Goal: Task Accomplishment & Management: Manage account settings

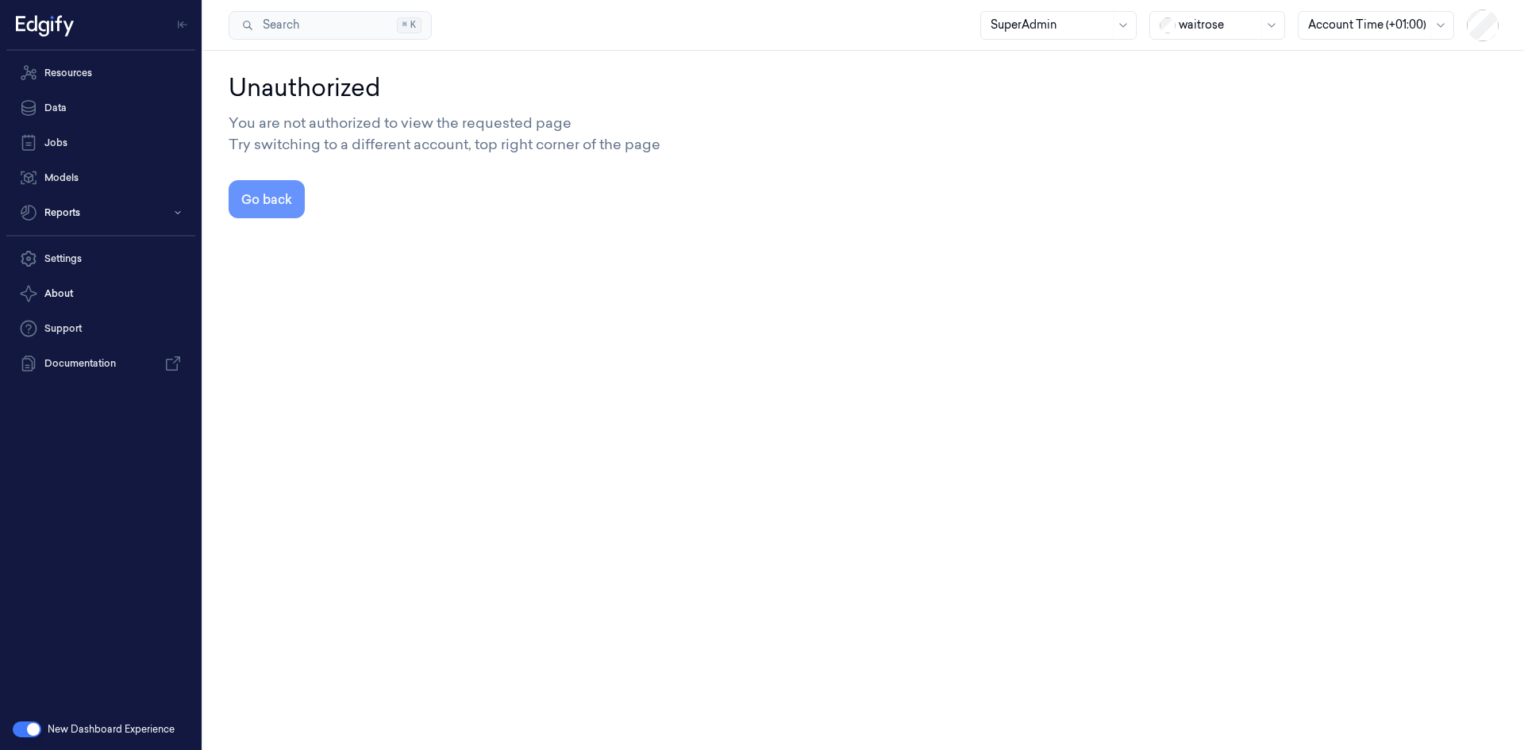
click at [267, 202] on button "Go back" at bounding box center [267, 199] width 76 height 38
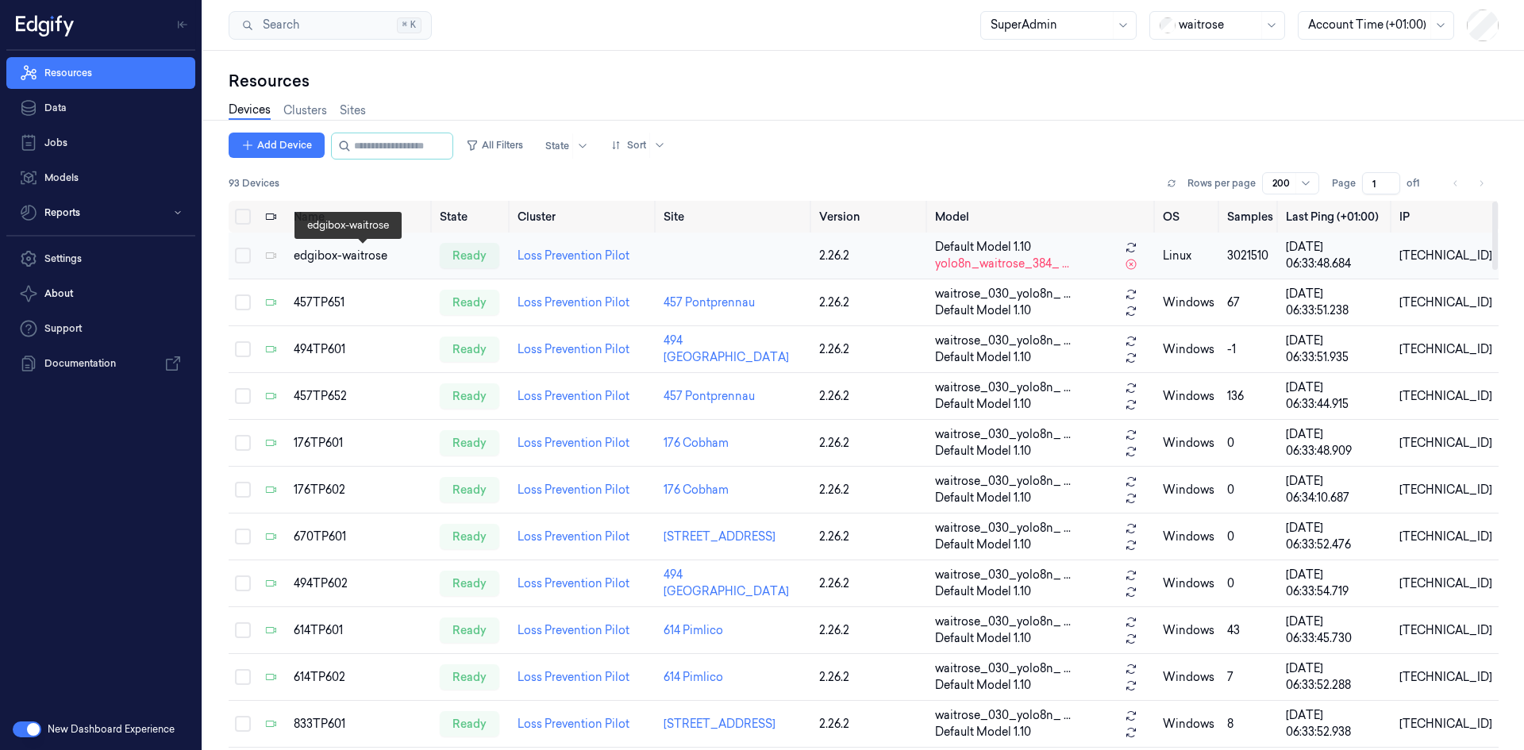
click at [321, 256] on div "edgibox-waitrose" at bounding box center [360, 256] width 133 height 17
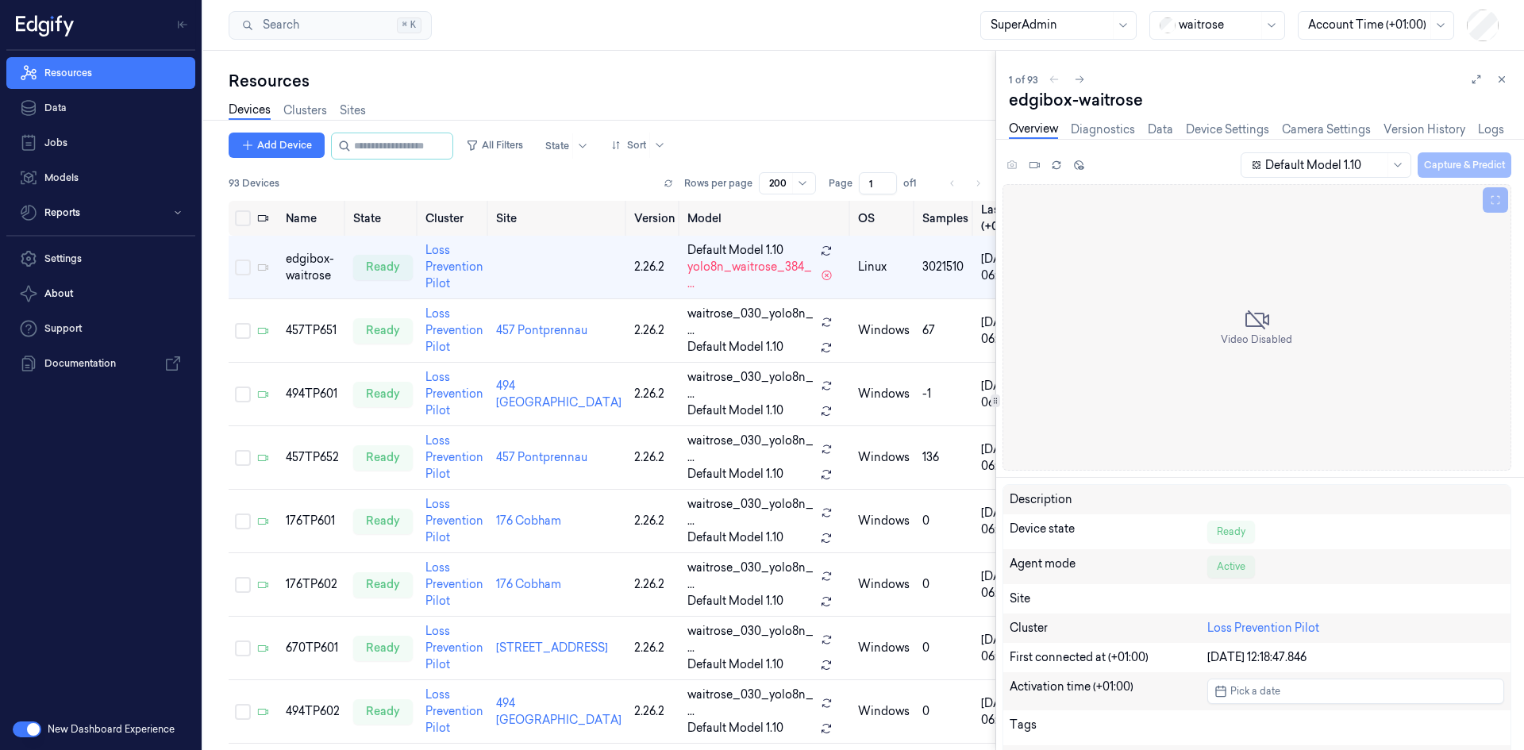
click at [1226, 18] on div at bounding box center [1218, 25] width 79 height 17
click at [1193, 252] on div "H-E-B" at bounding box center [1187, 260] width 55 height 17
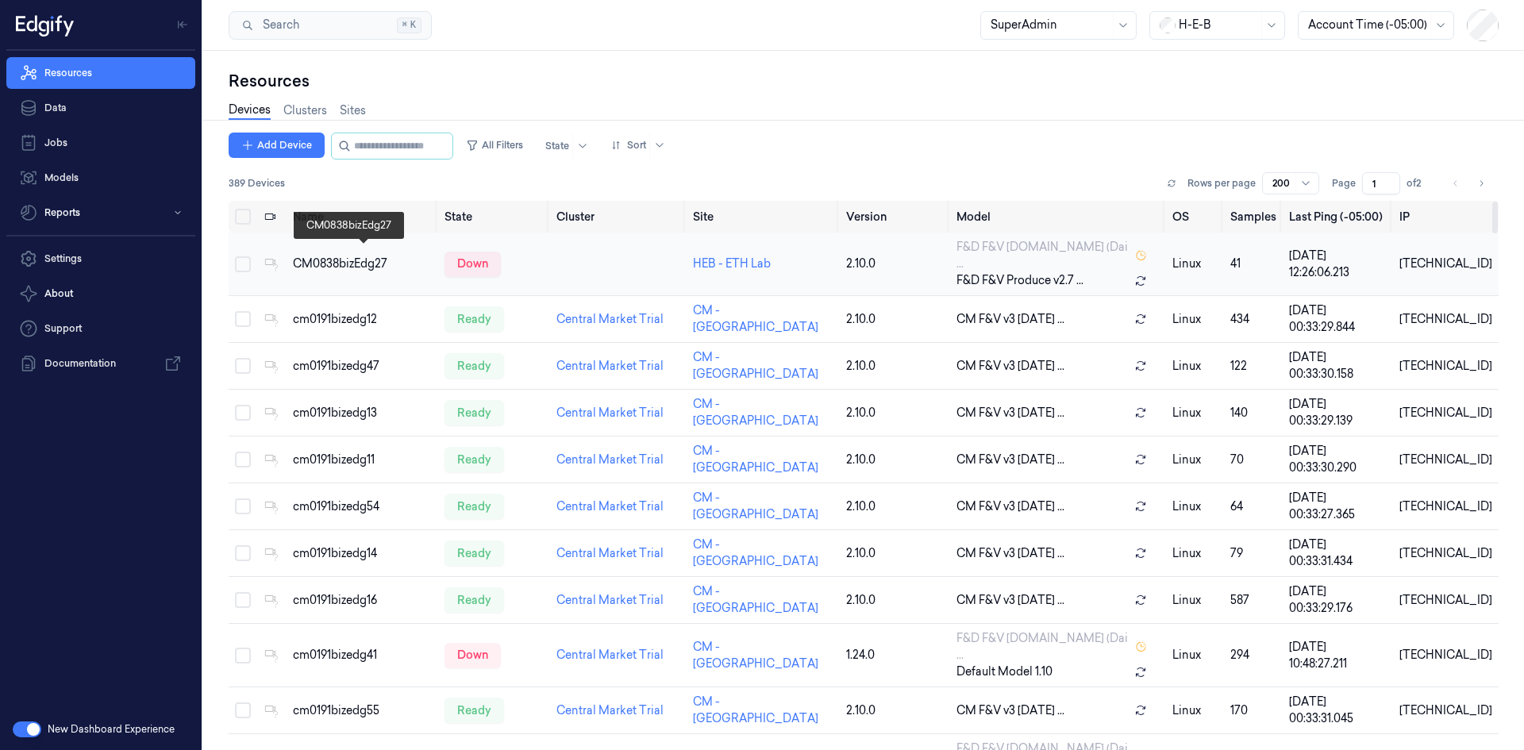
click at [320, 262] on div "CM0838bizEdg27" at bounding box center [362, 264] width 139 height 17
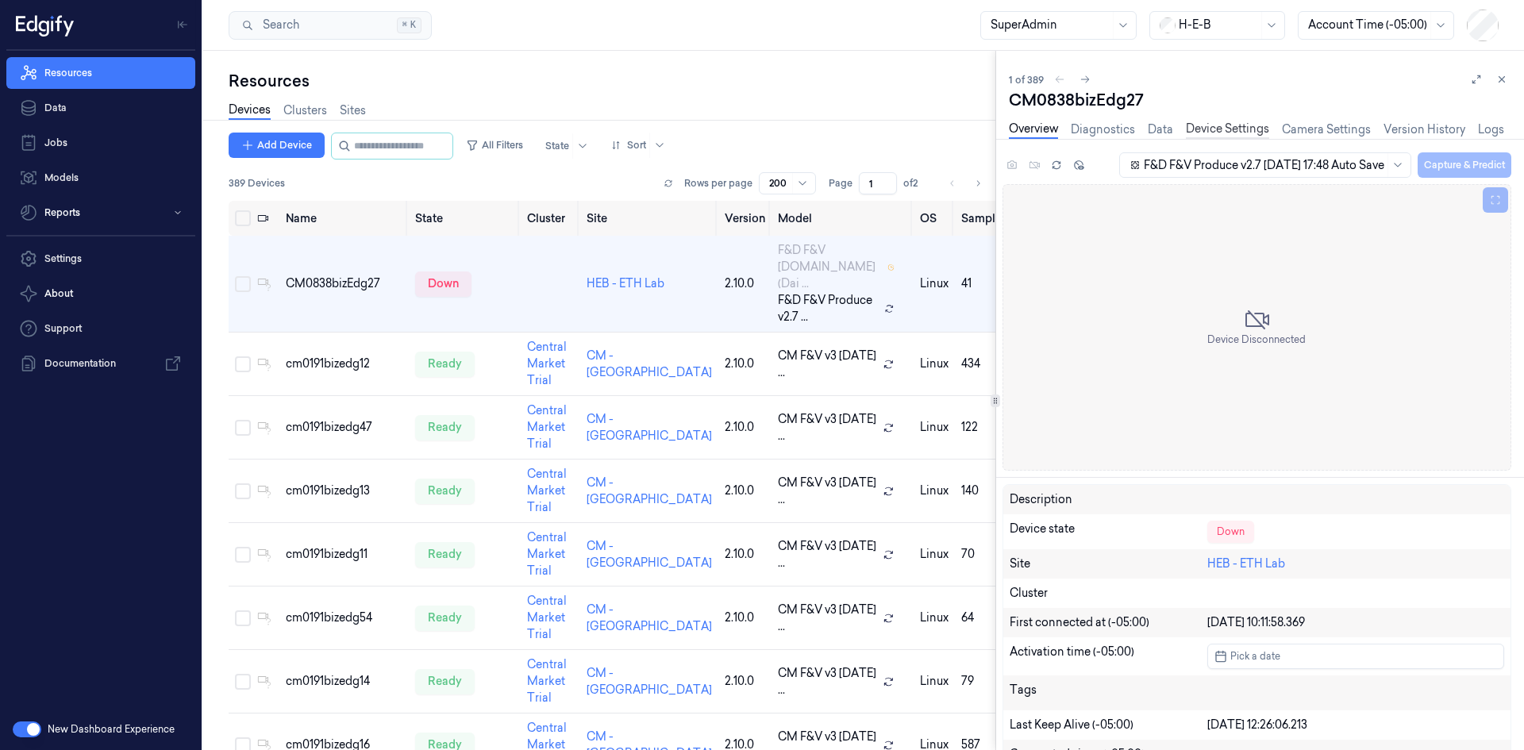
click at [1234, 124] on link "Device Settings" at bounding box center [1227, 130] width 83 height 18
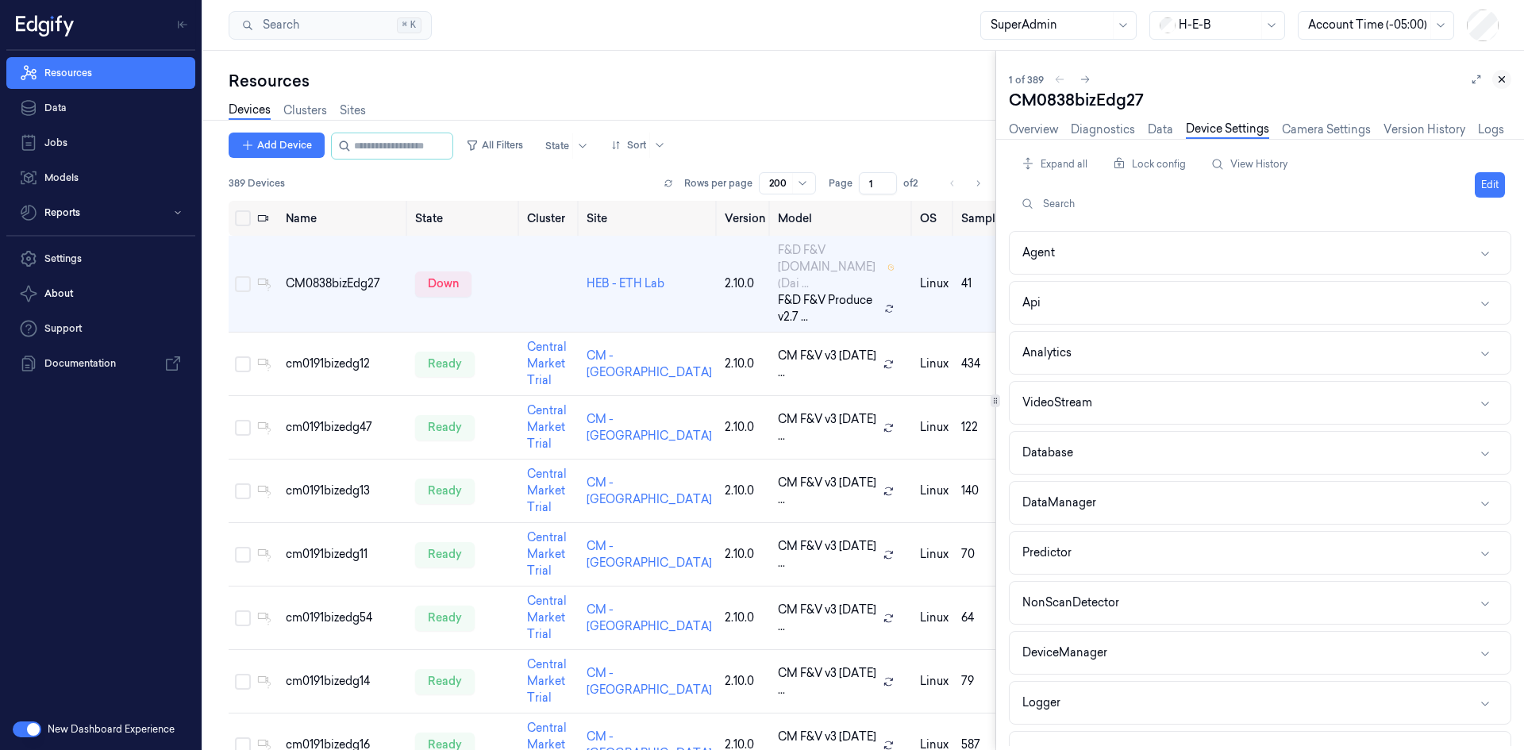
click at [1506, 83] on icon at bounding box center [1501, 79] width 11 height 11
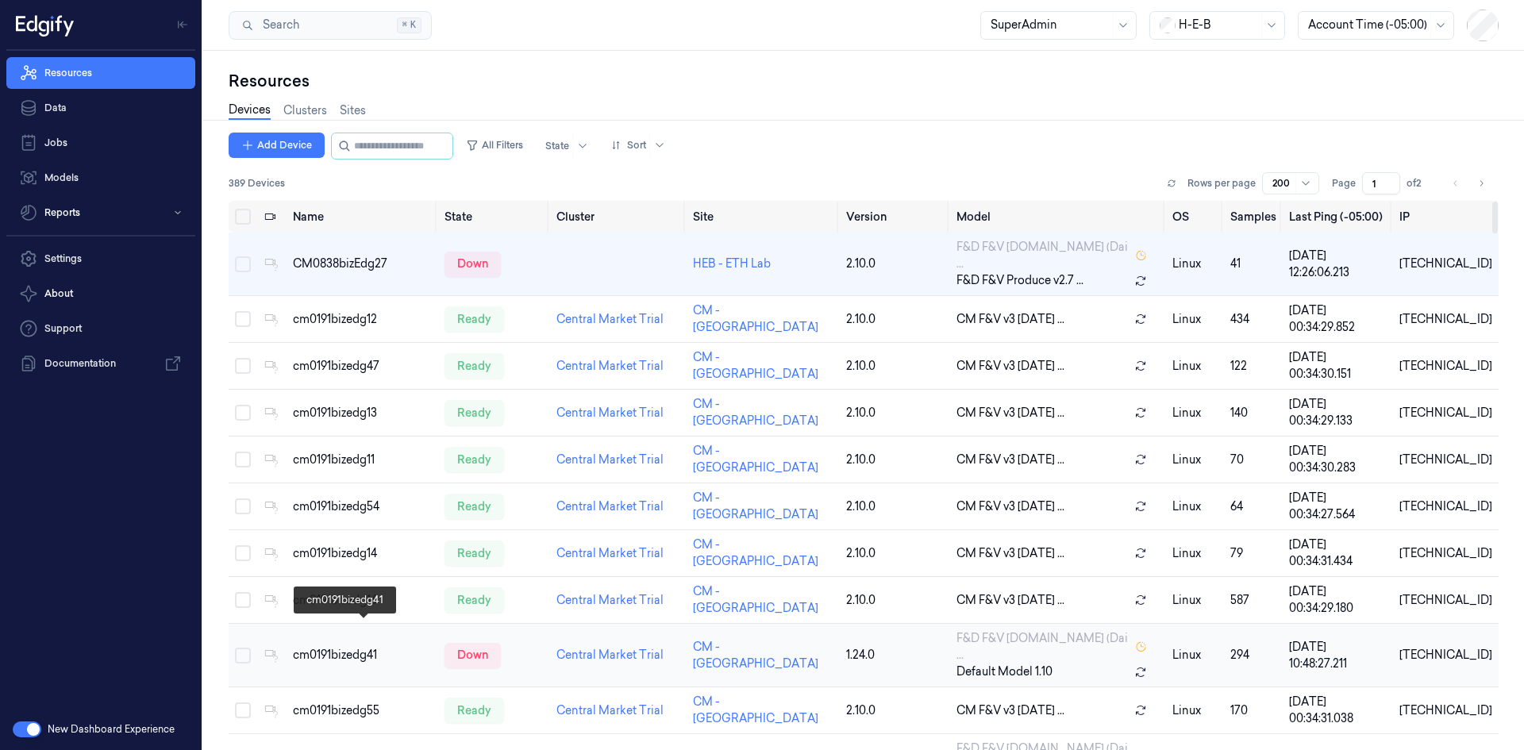
click at [371, 647] on div "cm0191bizedg41" at bounding box center [362, 655] width 139 height 17
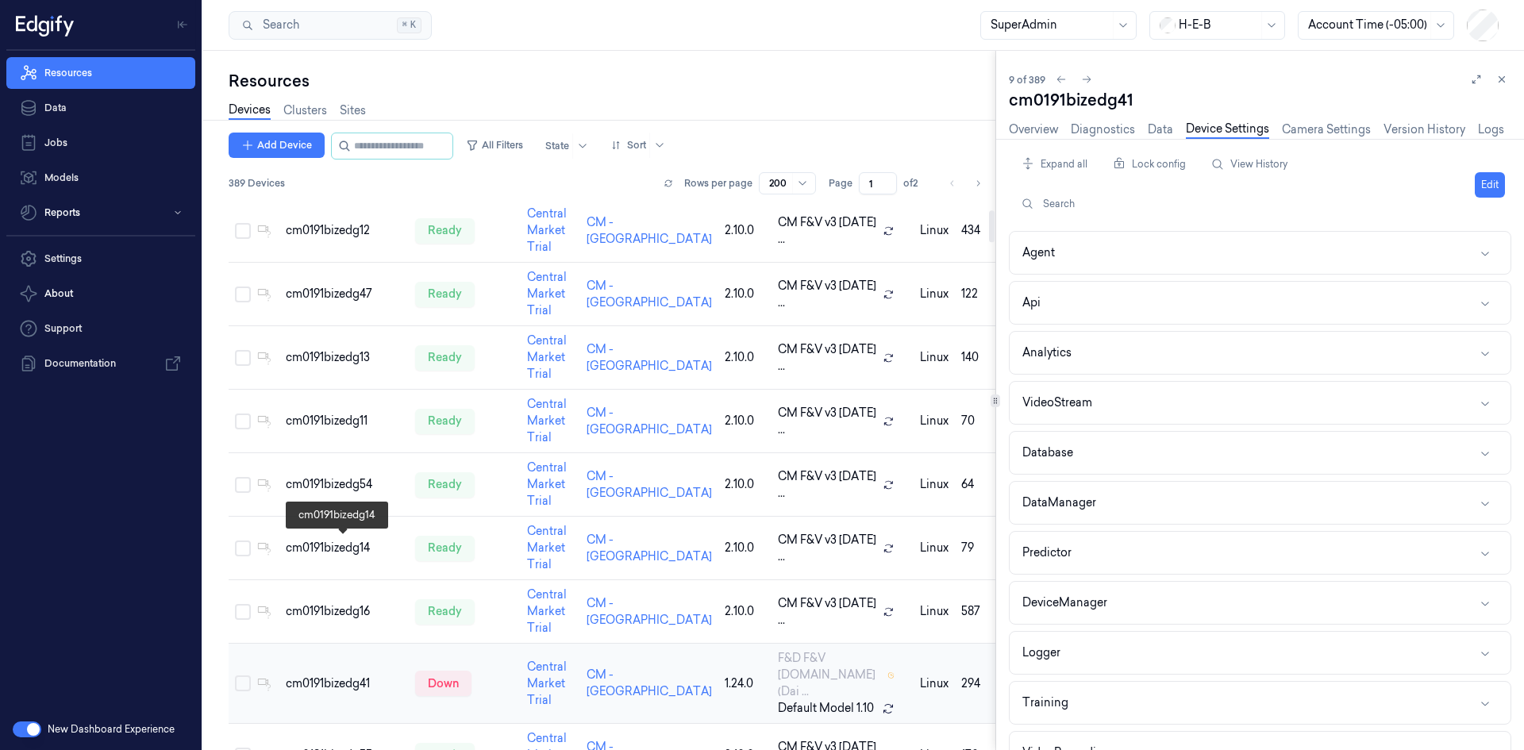
scroll to position [155, 0]
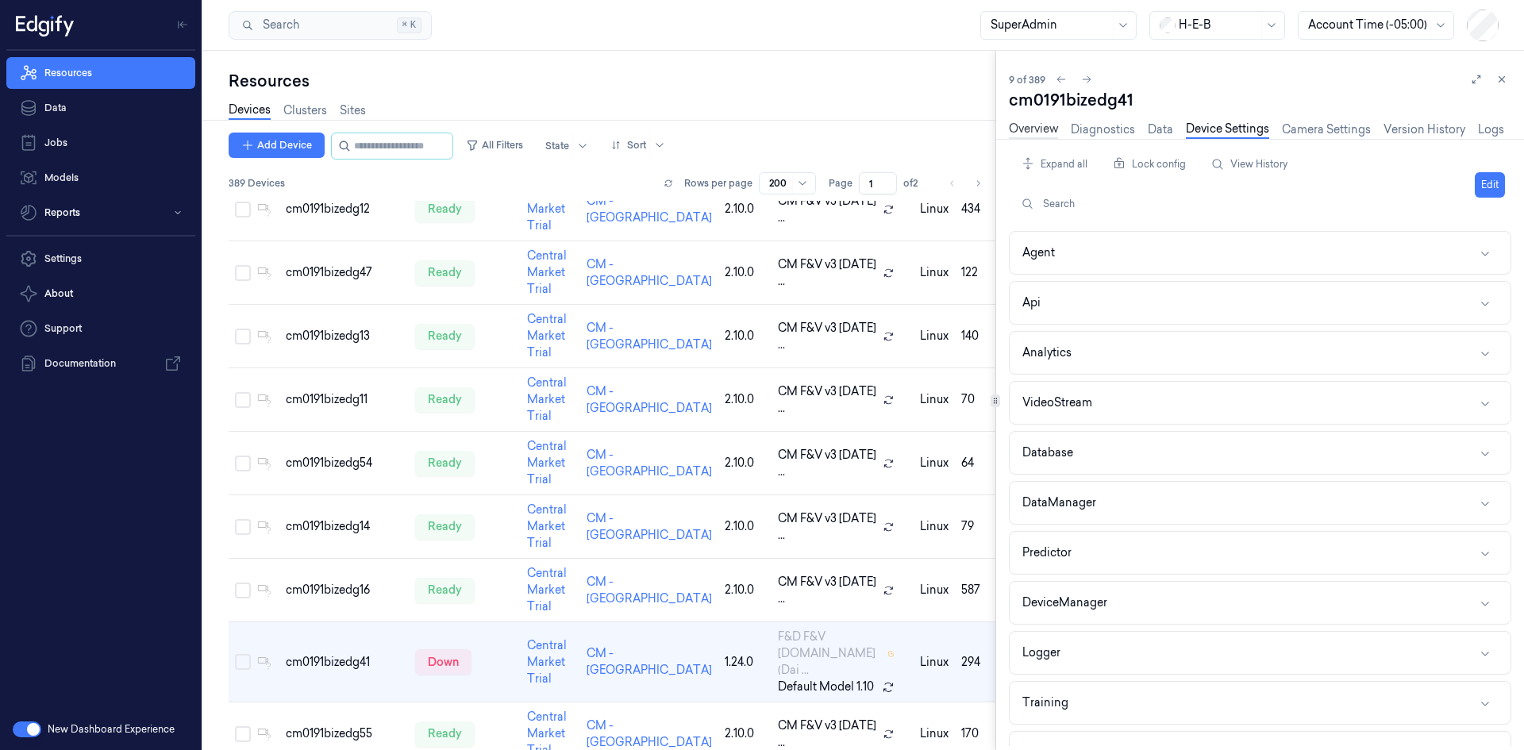
click at [1036, 127] on link "Overview" at bounding box center [1033, 130] width 49 height 18
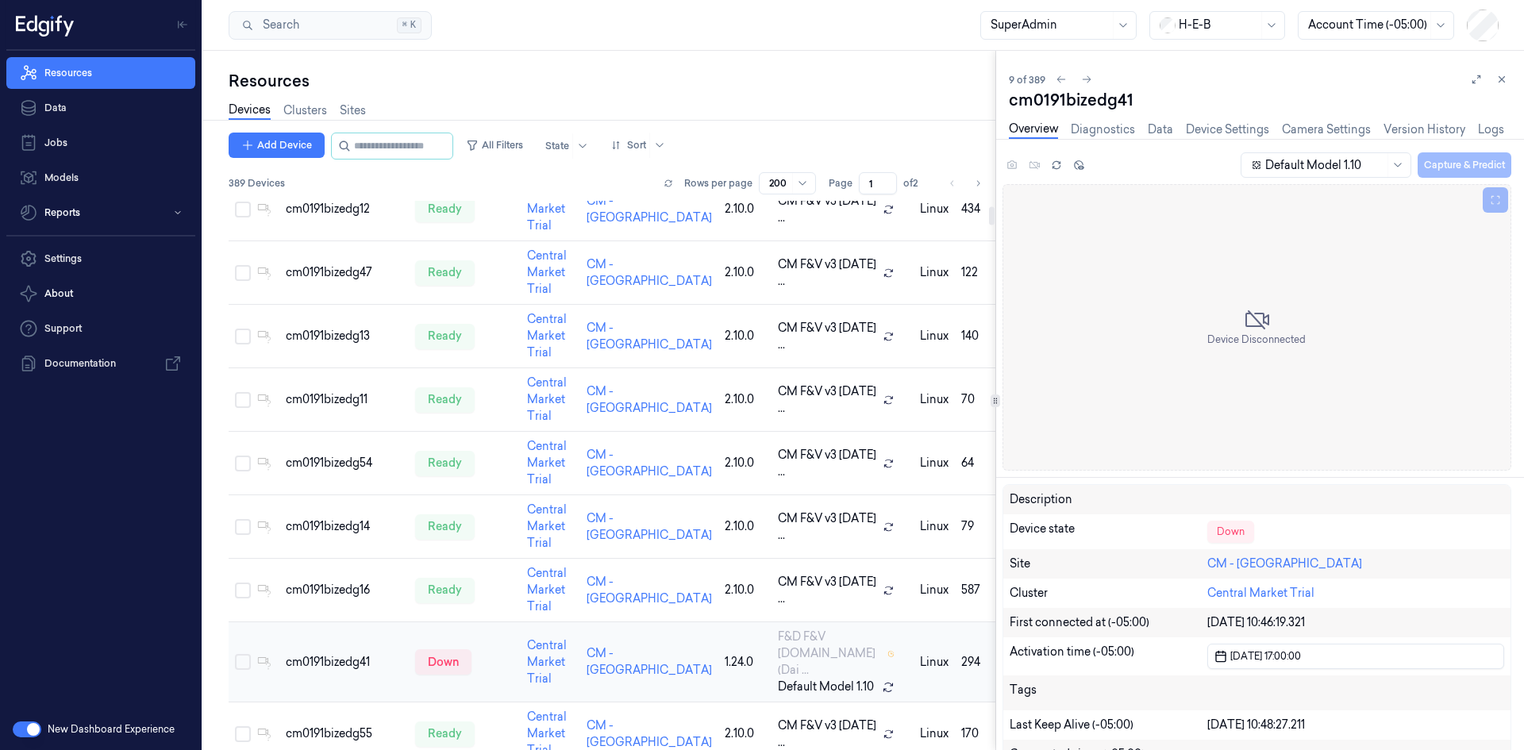
click at [306, 683] on td "cm0191bizedg41" at bounding box center [343, 662] width 129 height 80
click at [1503, 76] on icon at bounding box center [1501, 79] width 11 height 11
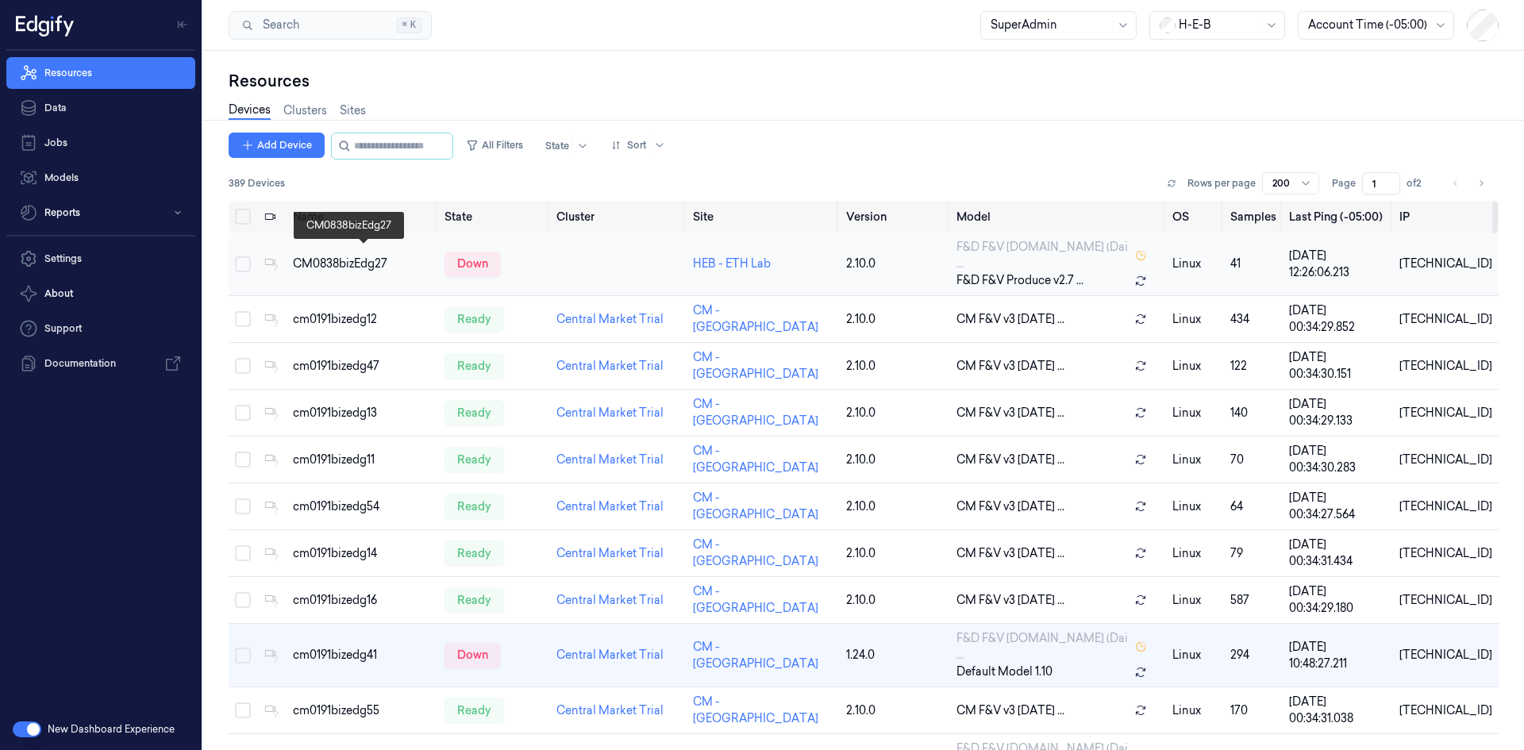
click at [346, 256] on div "CM0838bizEdg27" at bounding box center [362, 264] width 139 height 17
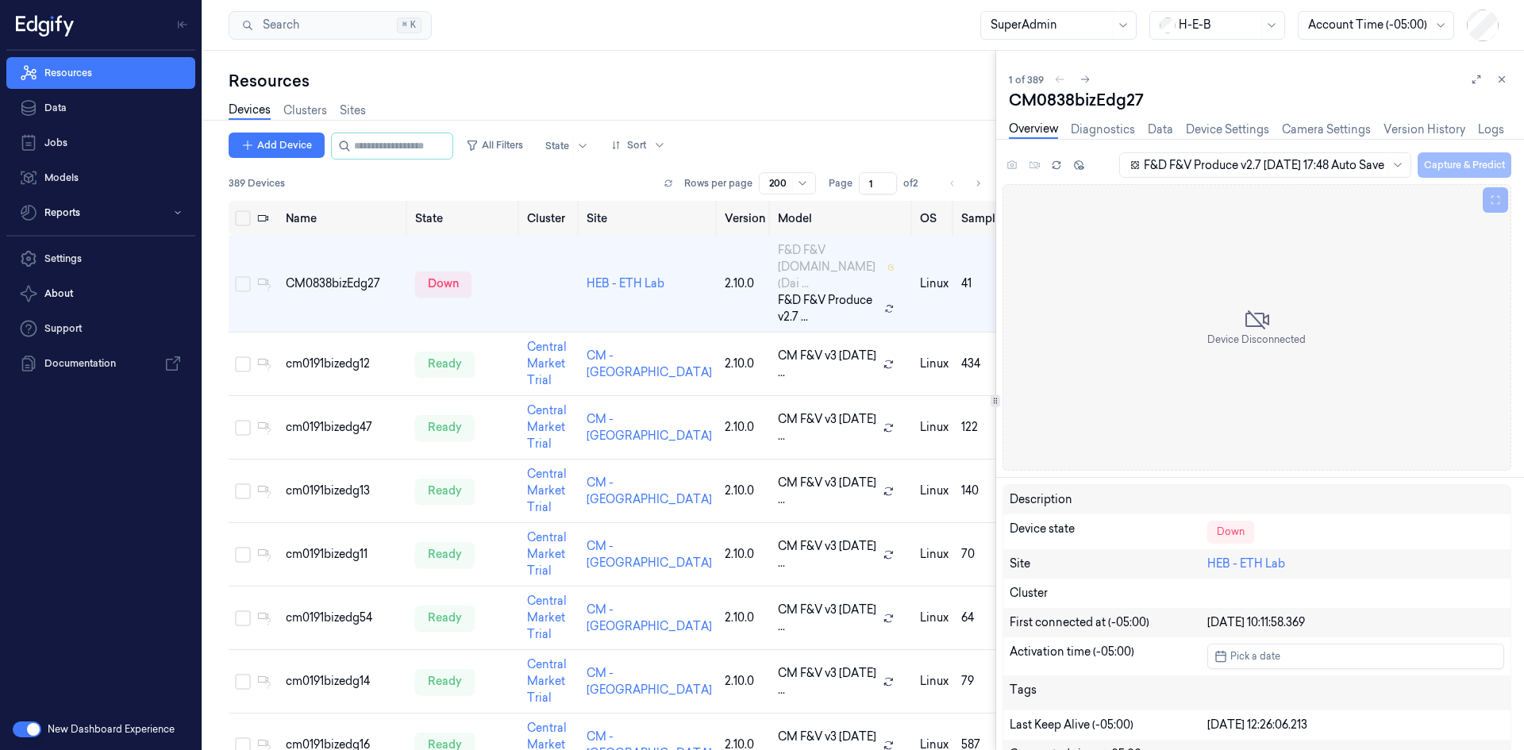
click at [1190, 26] on div at bounding box center [1218, 25] width 79 height 17
click at [1193, 147] on div "Bonus" at bounding box center [1188, 155] width 56 height 17
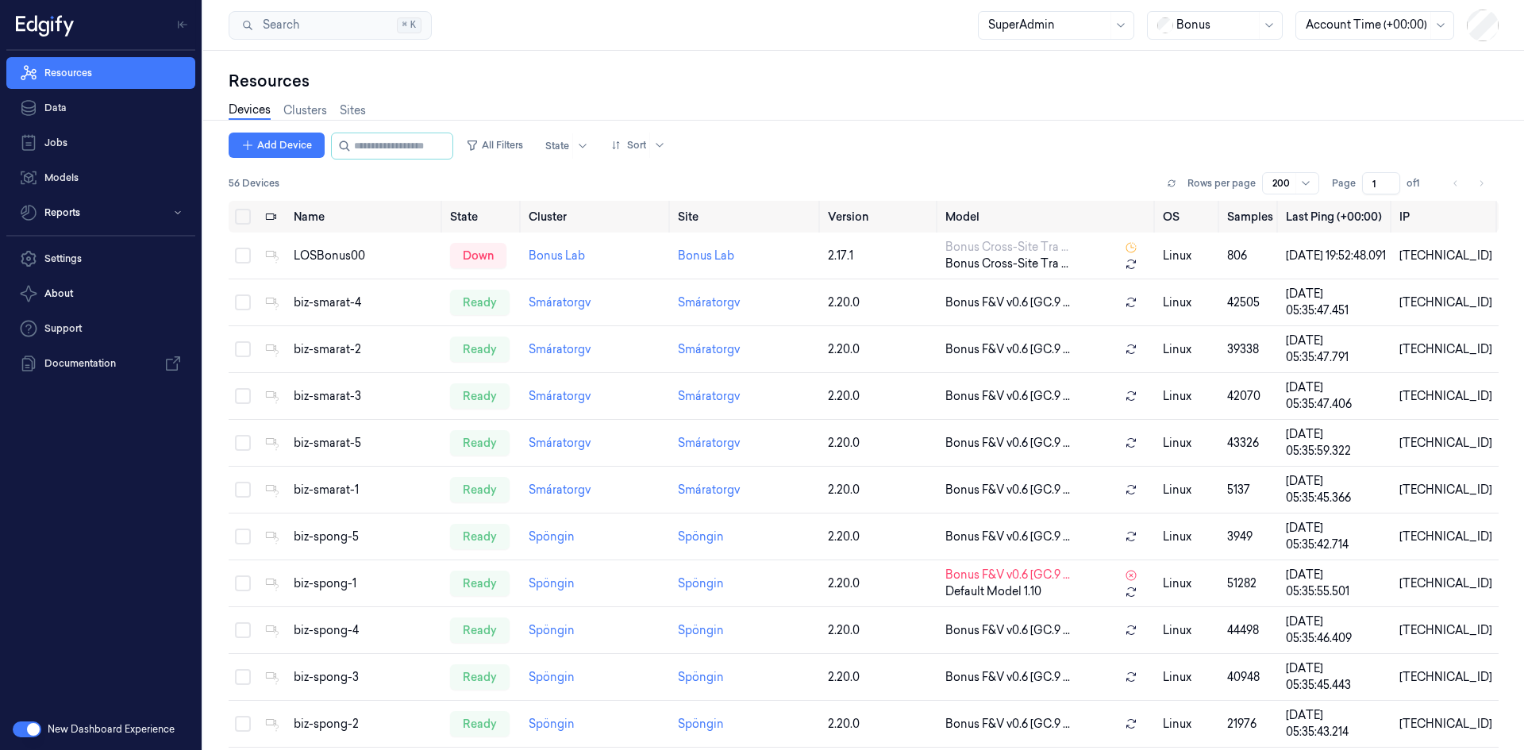
click at [1215, 25] on div at bounding box center [1215, 25] width 79 height 17
click at [1206, 199] on div "shufersal" at bounding box center [1193, 207] width 70 height 17
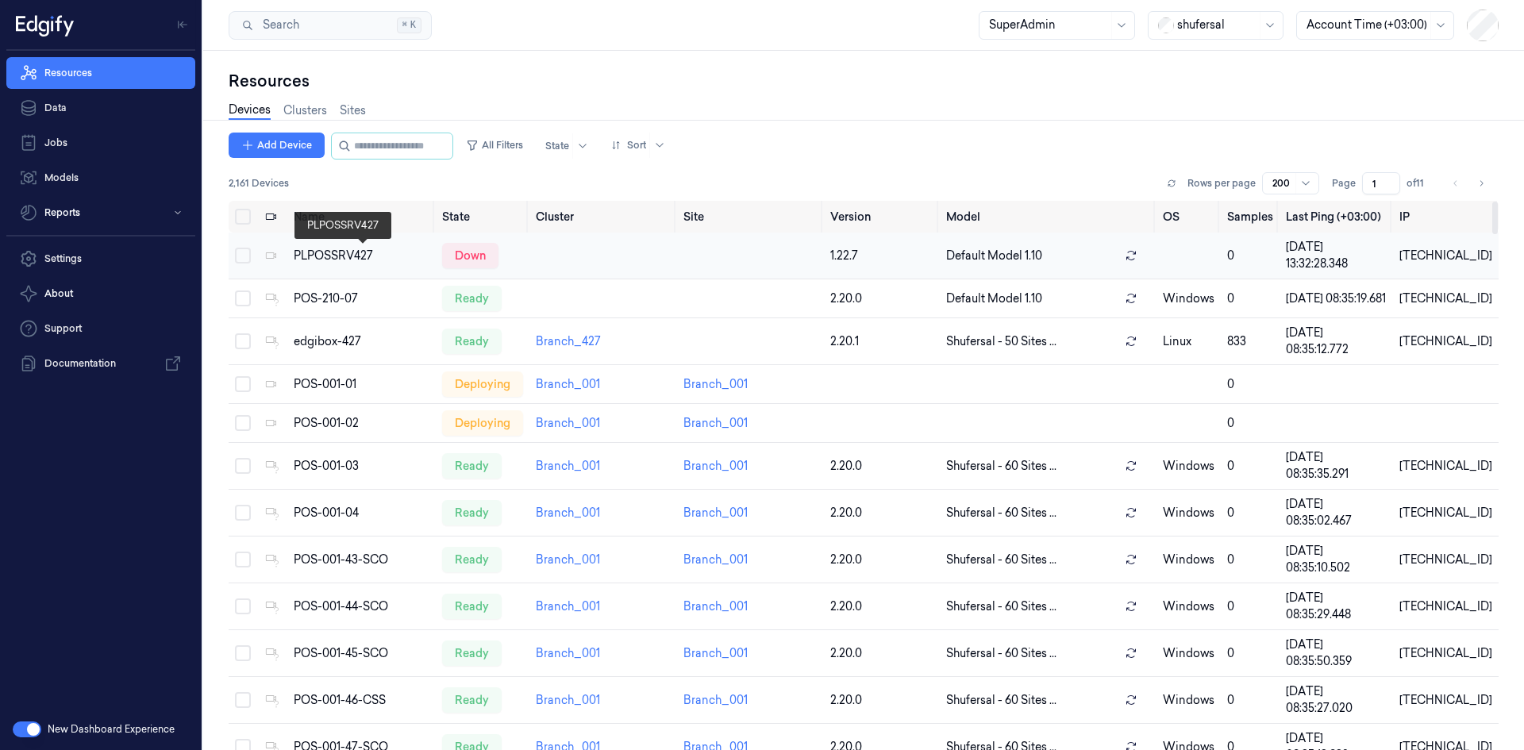
click at [344, 253] on div "PLPOSSRV427" at bounding box center [362, 256] width 136 height 17
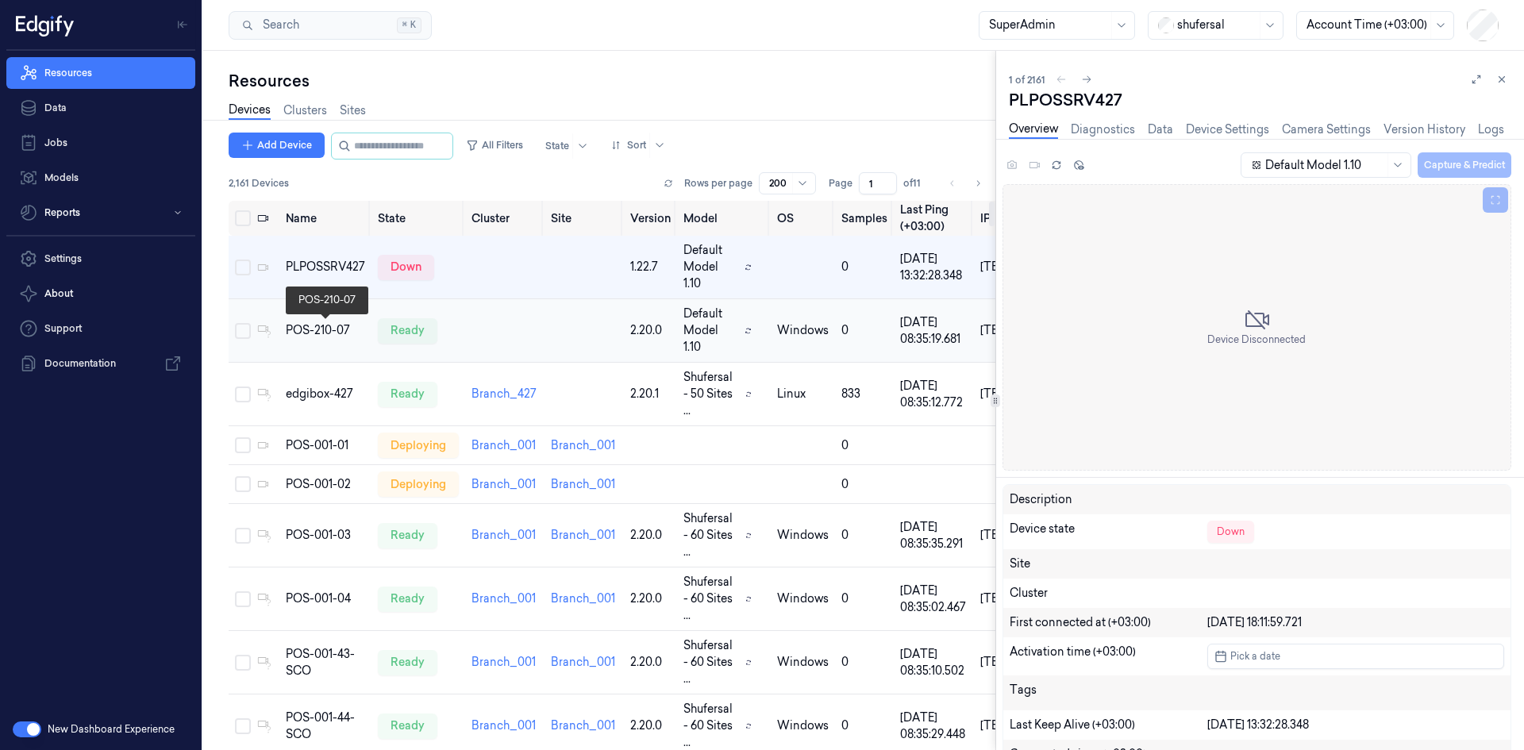
click at [314, 333] on div "POS-210-07" at bounding box center [325, 330] width 79 height 17
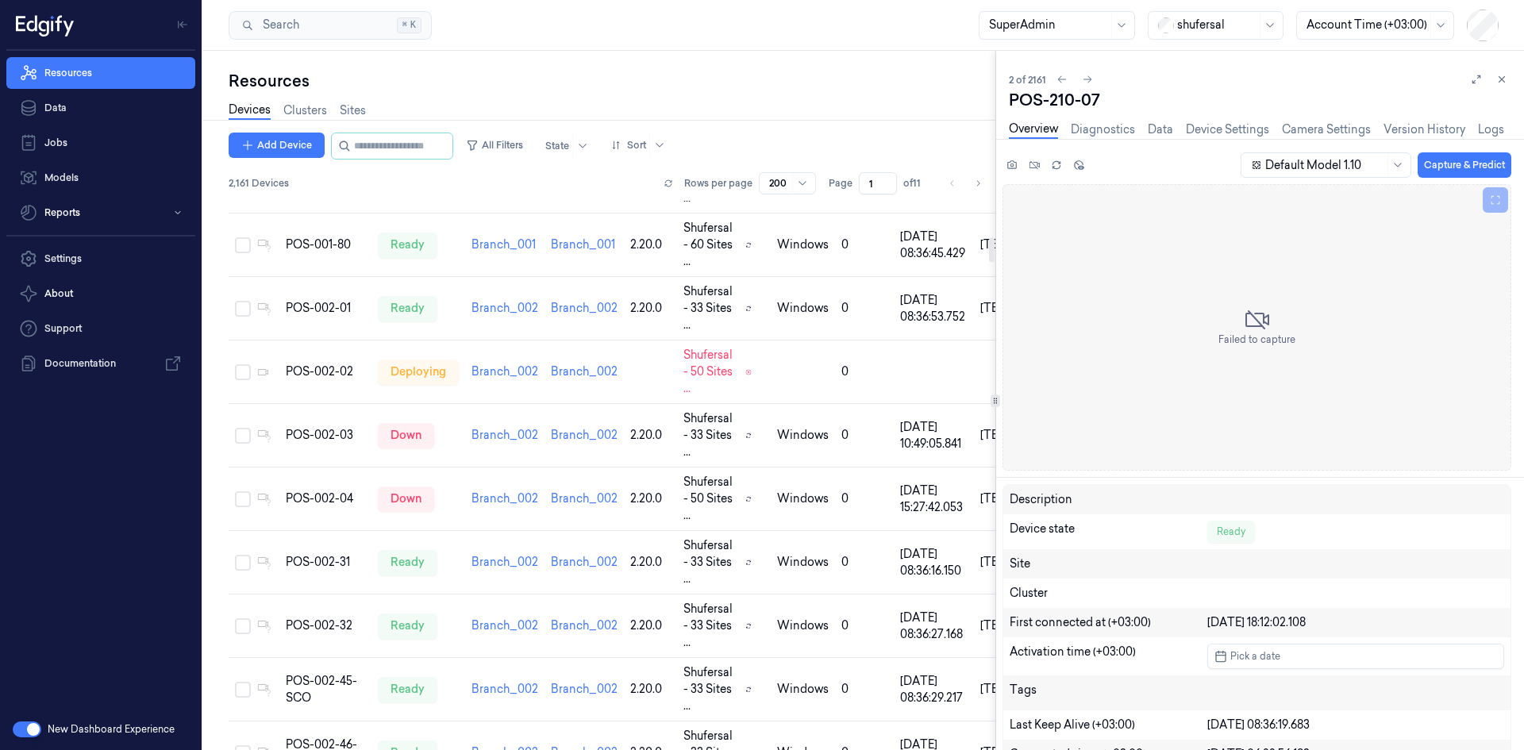
scroll to position [800, 0]
click at [329, 425] on div "POS-002-03" at bounding box center [325, 433] width 79 height 17
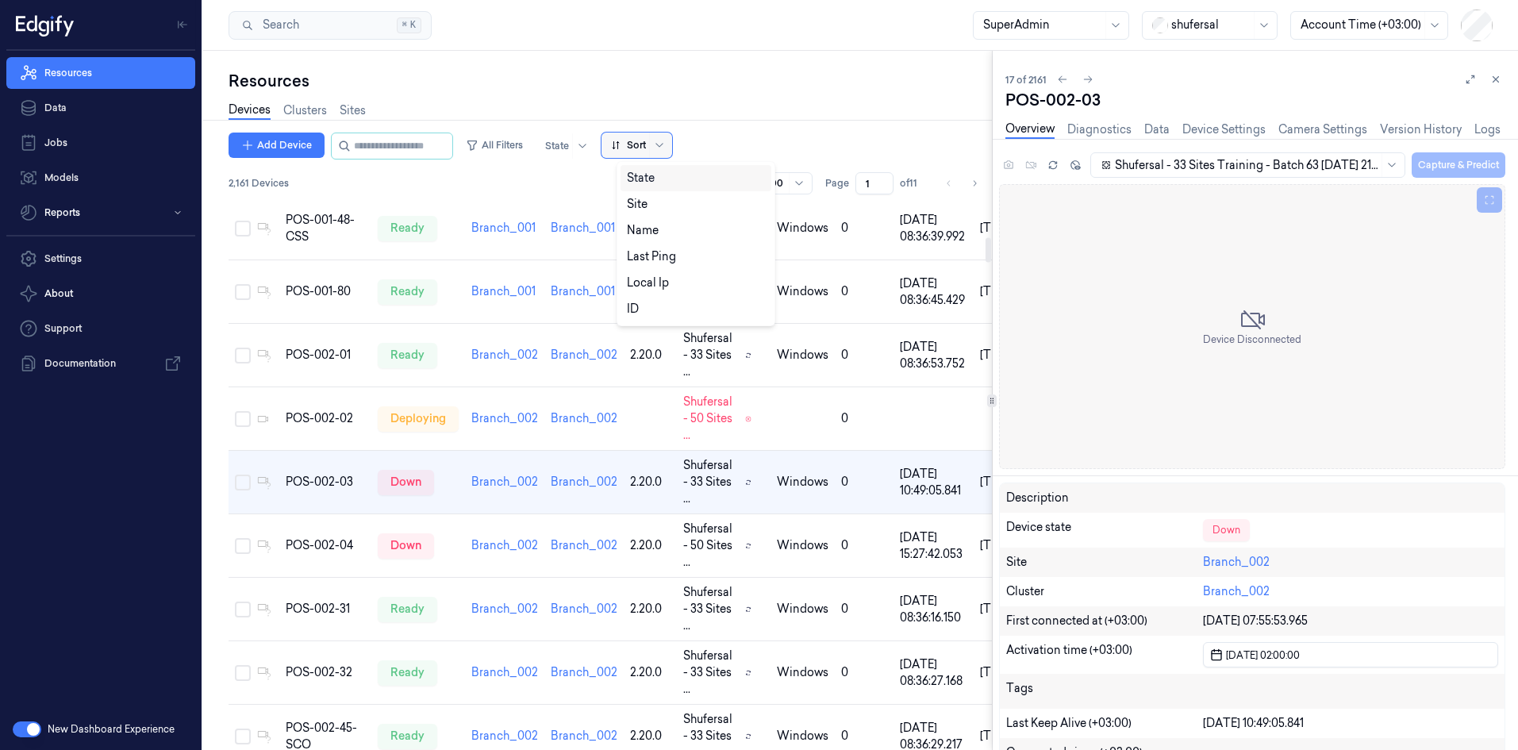
click at [646, 144] on div at bounding box center [628, 145] width 35 height 14
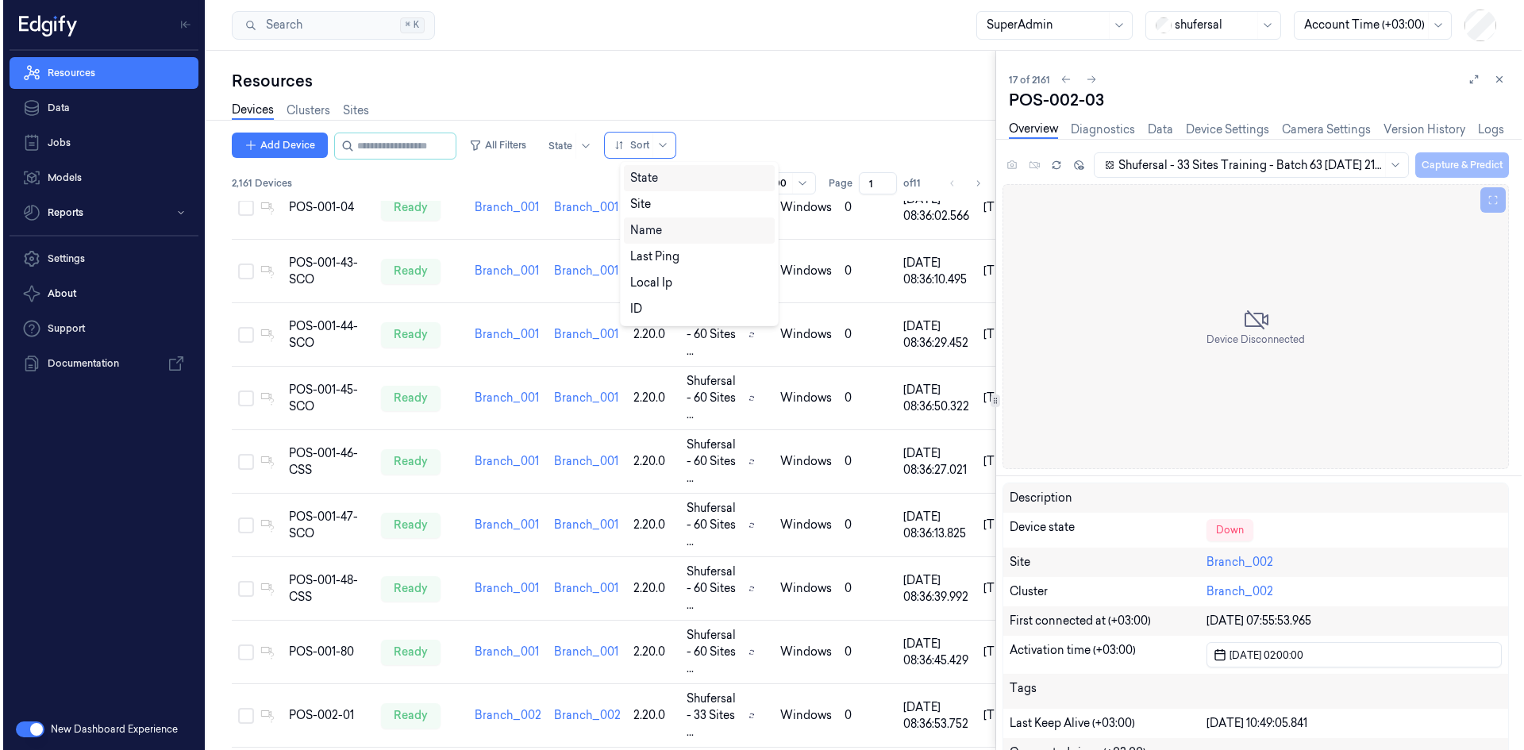
scroll to position [387, 0]
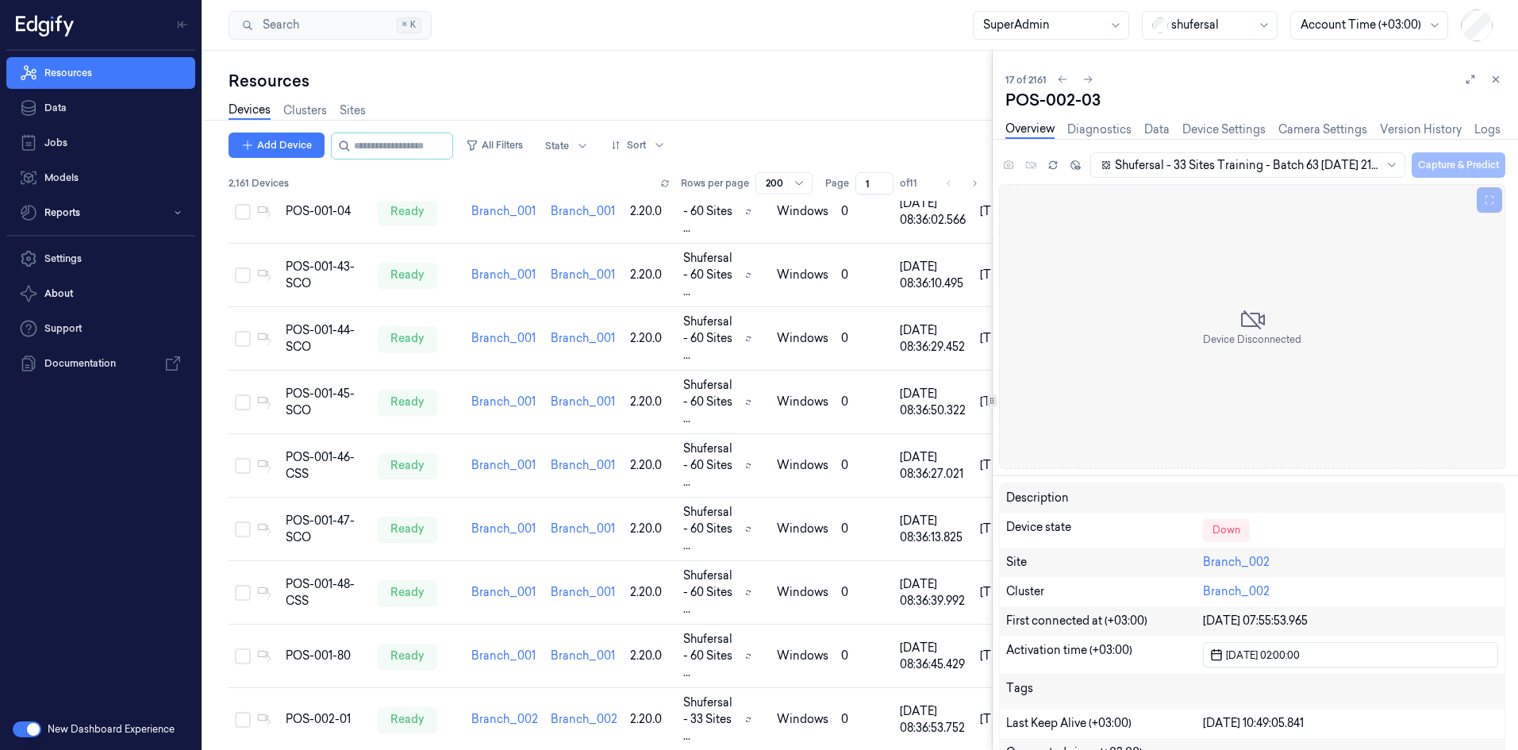
click at [794, 65] on div "Resources Devices Clusters Sites Add Device All Filters State Sort 2,161 Device…" at bounding box center [597, 400] width 789 height 699
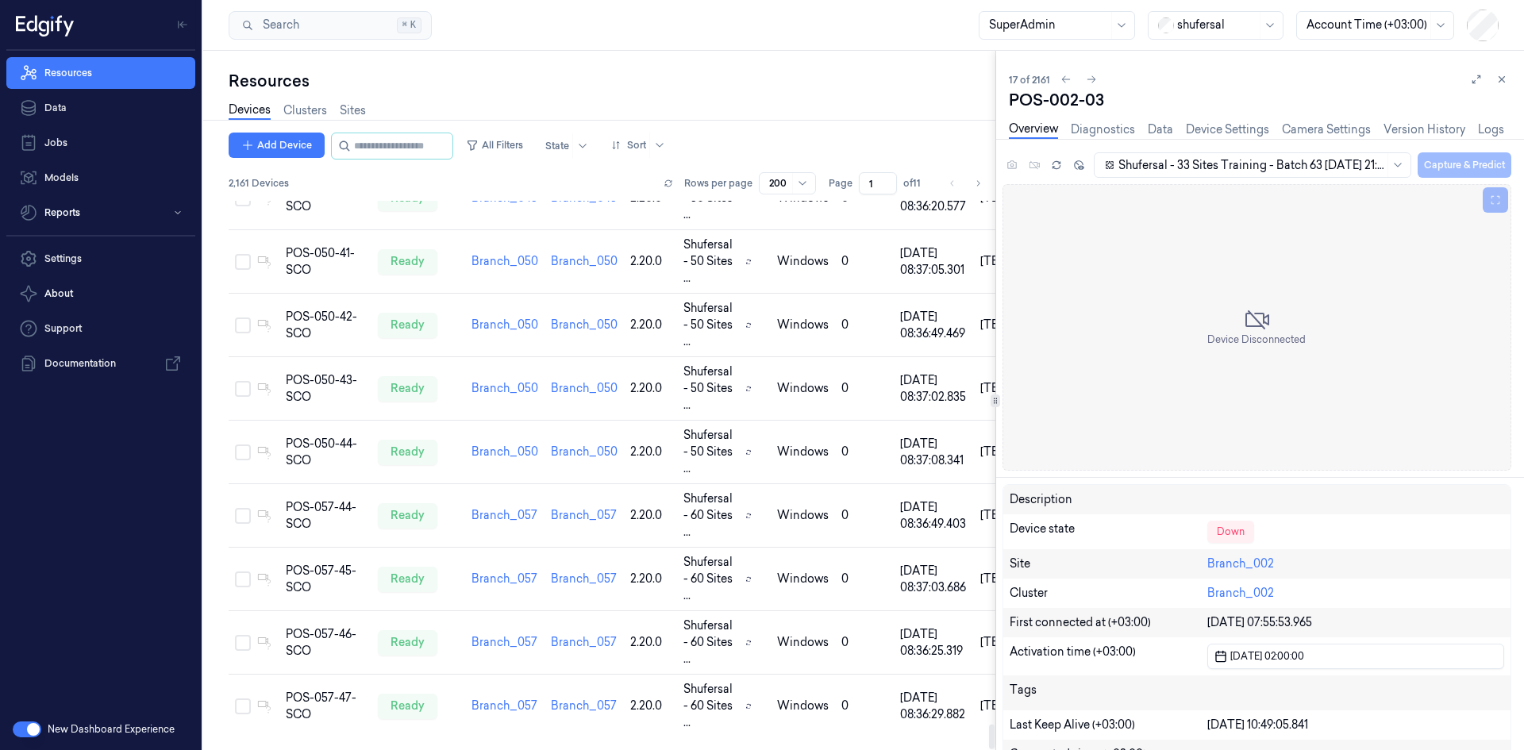
scroll to position [533, 0]
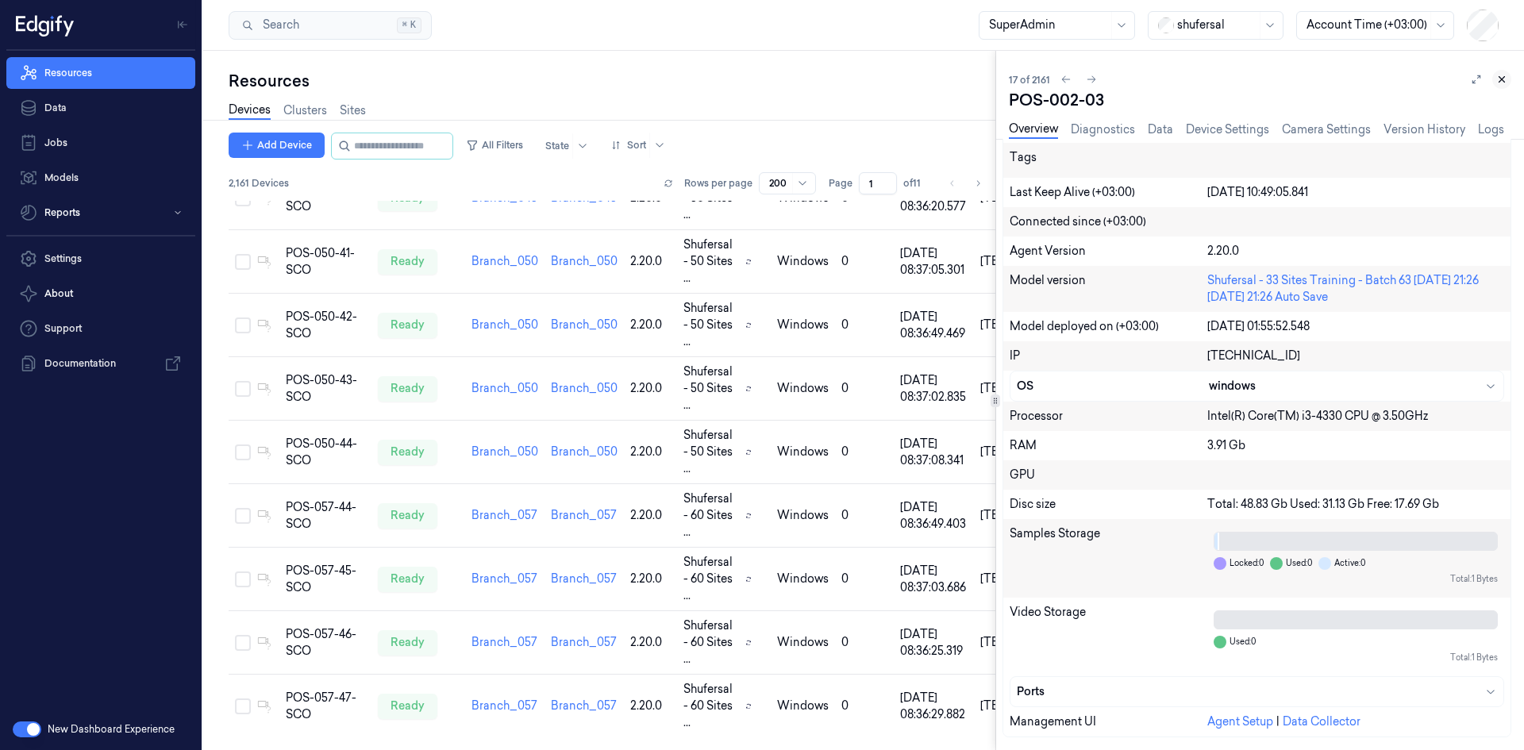
click at [1500, 81] on icon at bounding box center [1502, 80] width 6 height 6
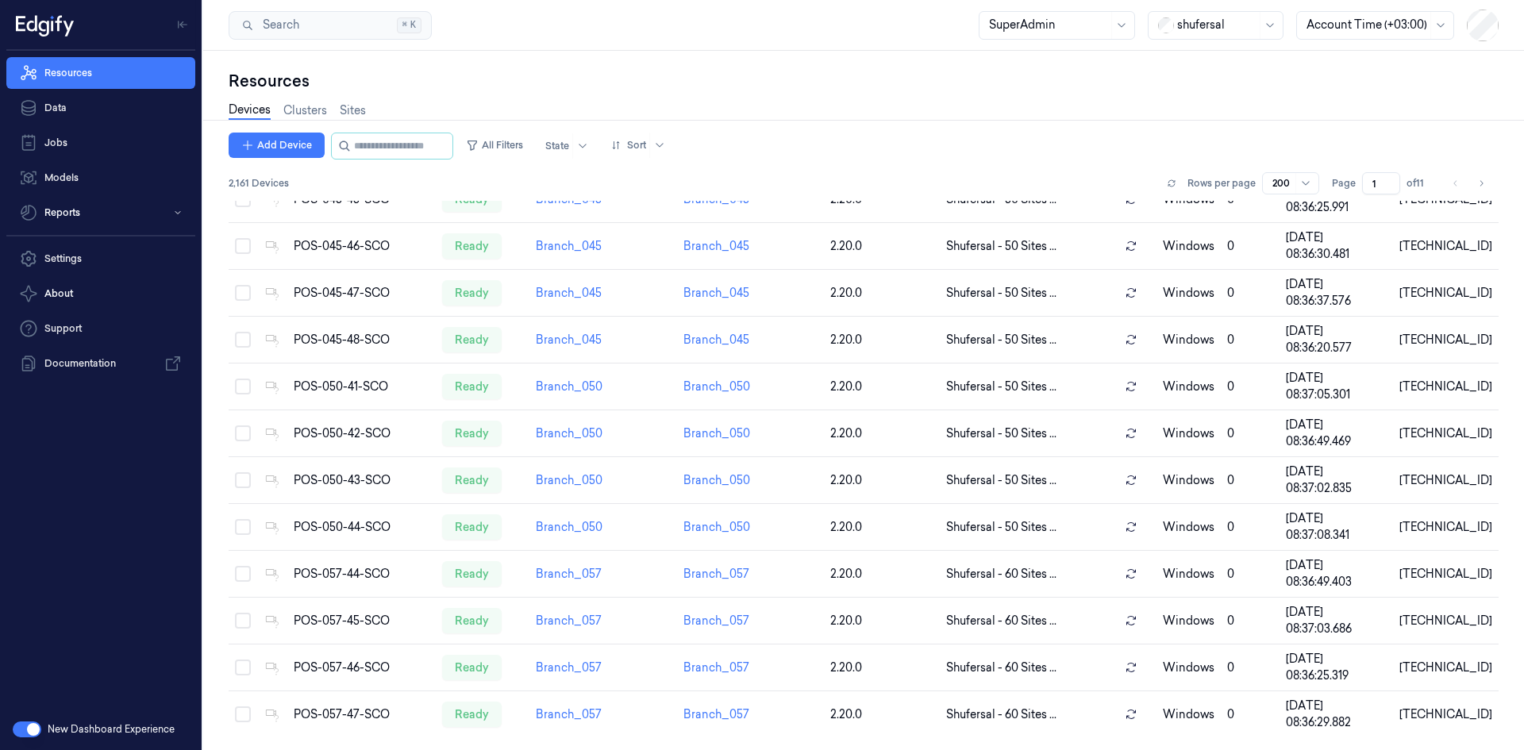
scroll to position [8590, 0]
click at [519, 141] on button "All Filters" at bounding box center [495, 145] width 70 height 25
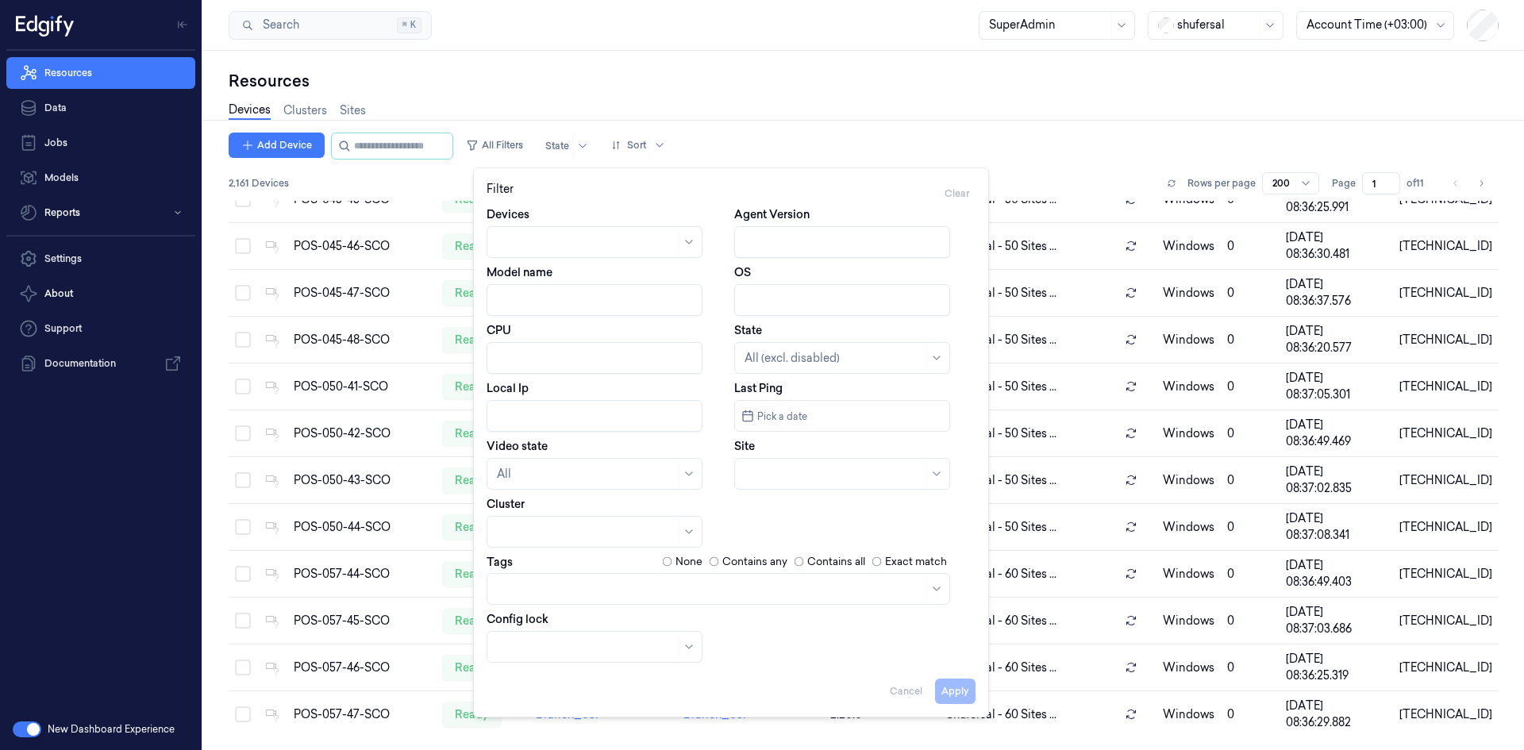
click at [795, 244] on input "Agent Version" at bounding box center [842, 242] width 216 height 32
click at [709, 233] on button at bounding box center [718, 242] width 19 height 19
click at [954, 690] on button "Apply" at bounding box center [955, 691] width 40 height 25
type input "1.19"
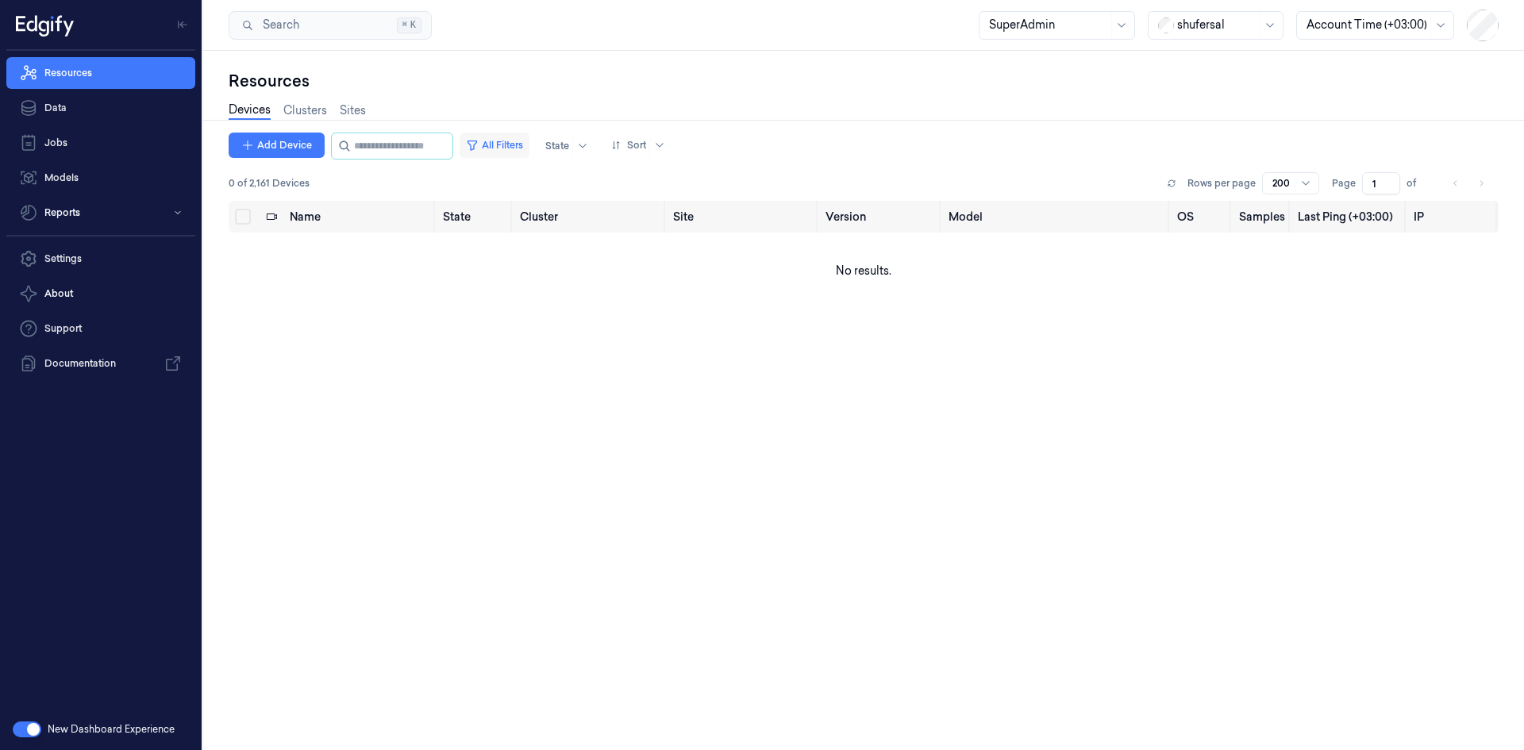
click at [525, 142] on button "All Filters" at bounding box center [495, 145] width 70 height 25
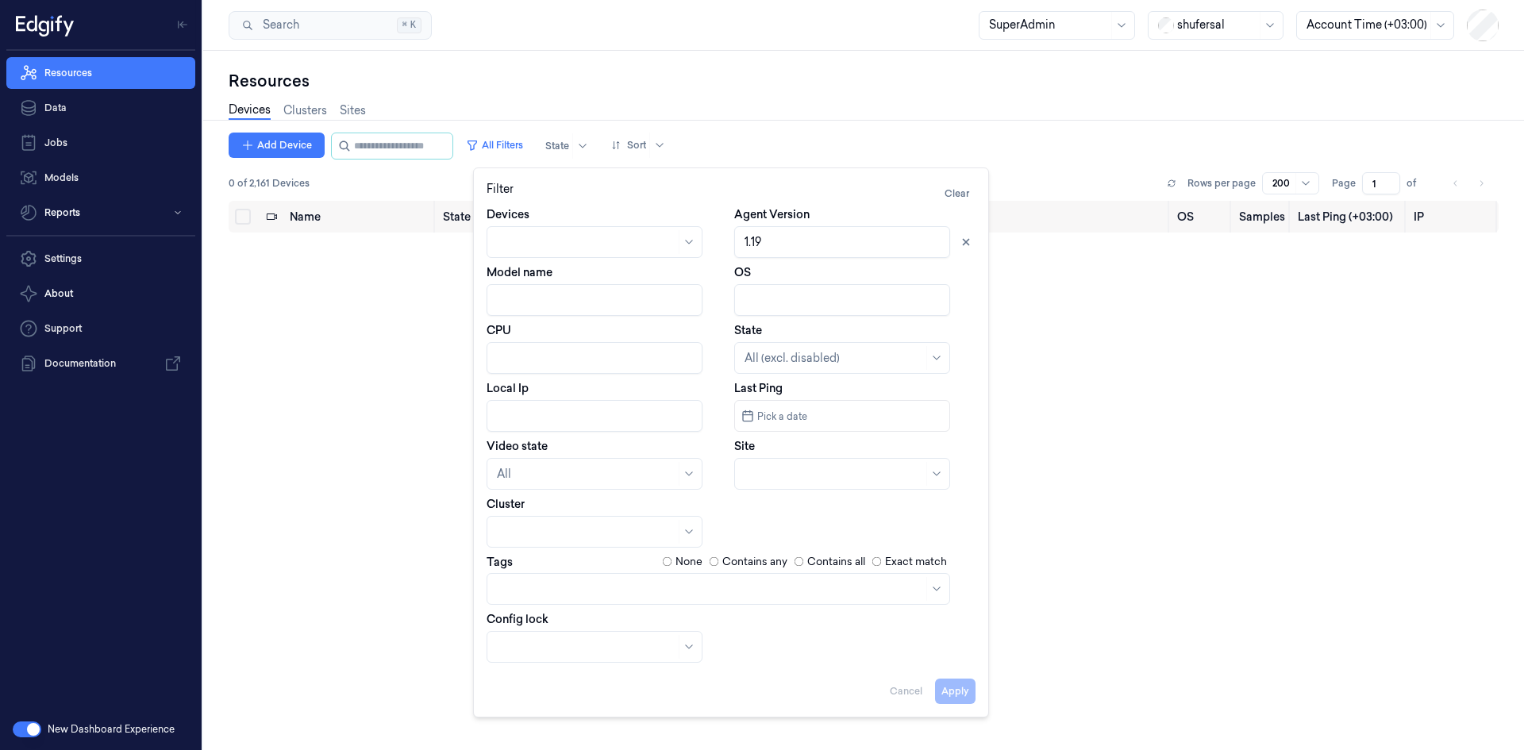
click at [774, 243] on input "Agent Version" at bounding box center [842, 242] width 216 height 32
click at [951, 686] on button "Apply" at bounding box center [955, 691] width 40 height 25
type input "1."
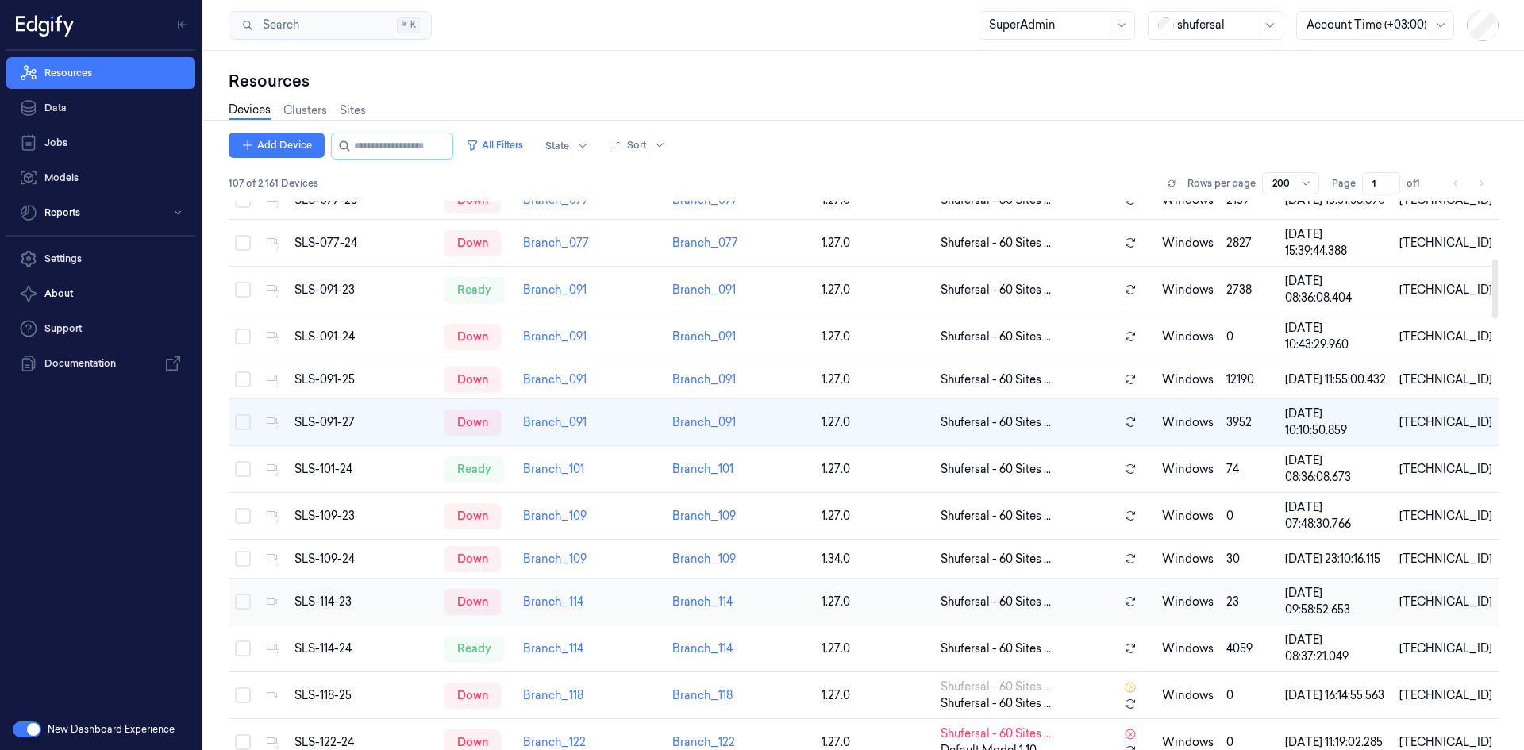
scroll to position [529, 0]
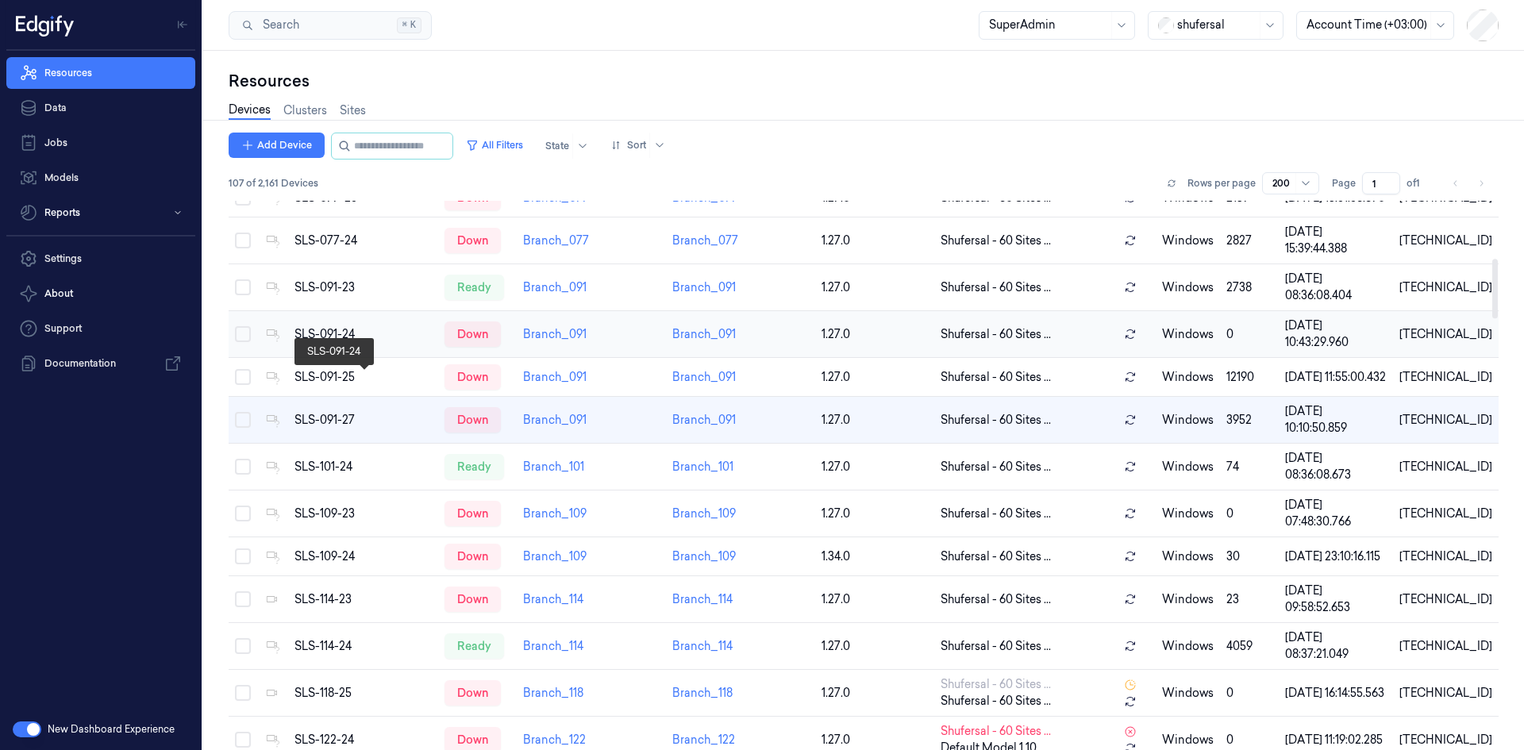
click at [309, 343] on div "SLS-091-24" at bounding box center [363, 334] width 138 height 17
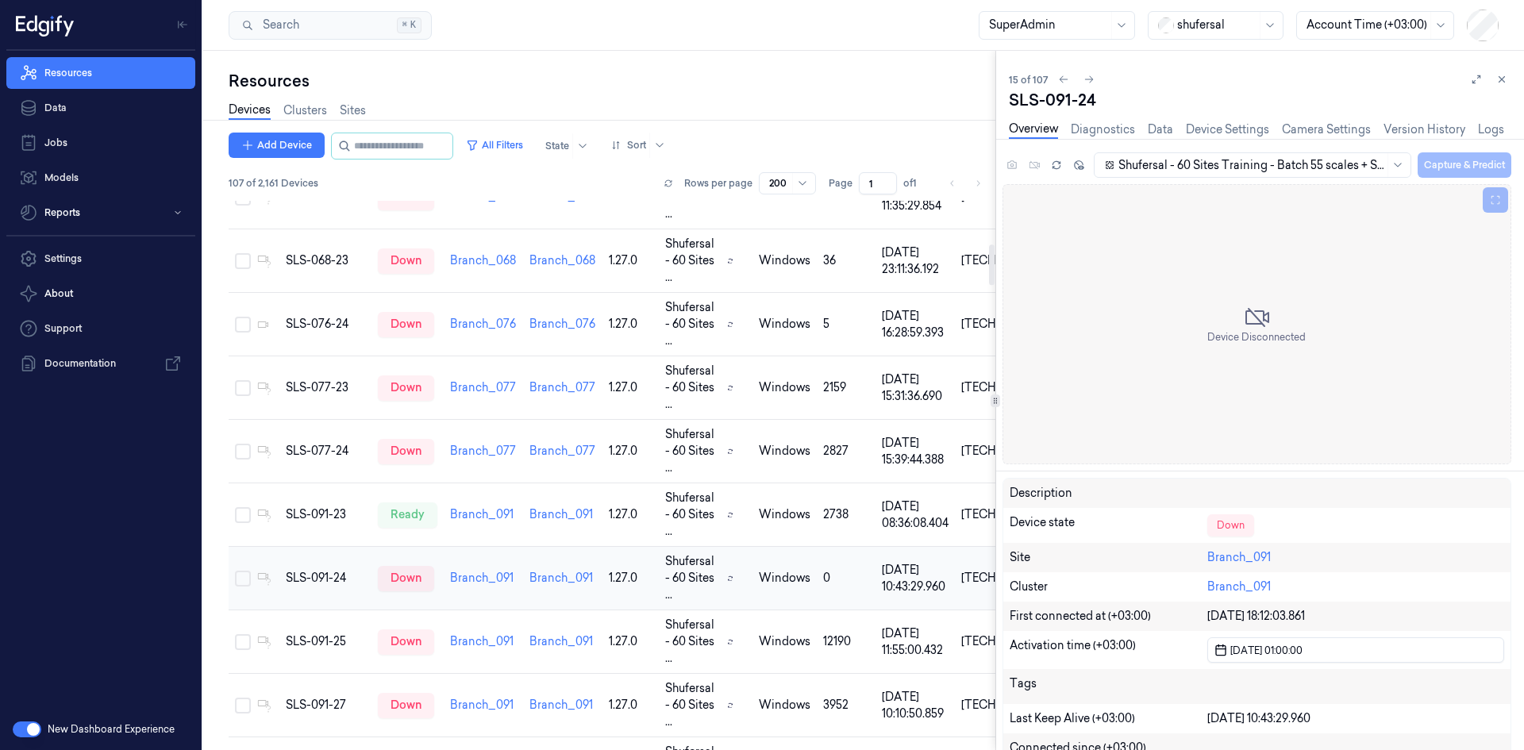
scroll to position [578, 0]
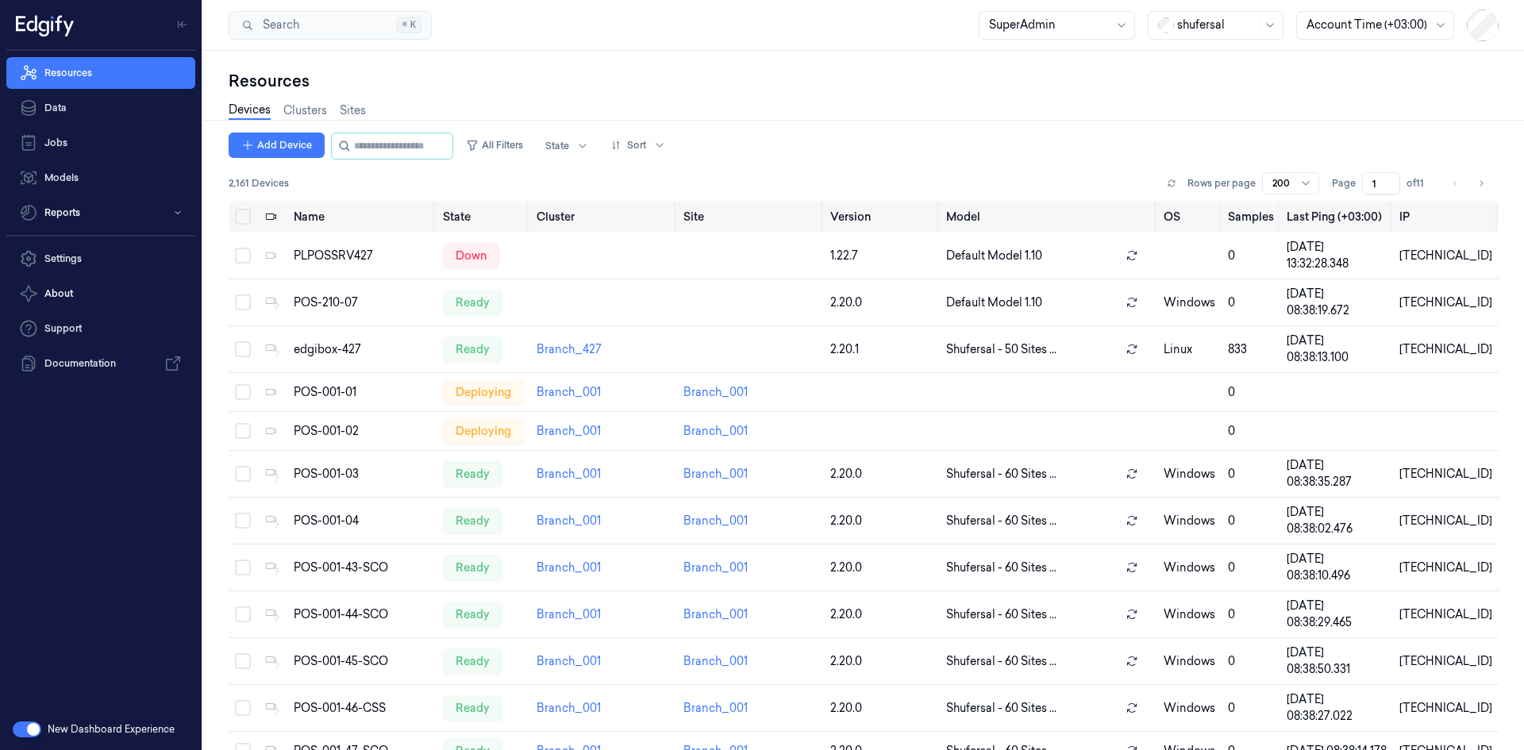
click at [1230, 31] on div at bounding box center [1216, 25] width 79 height 17
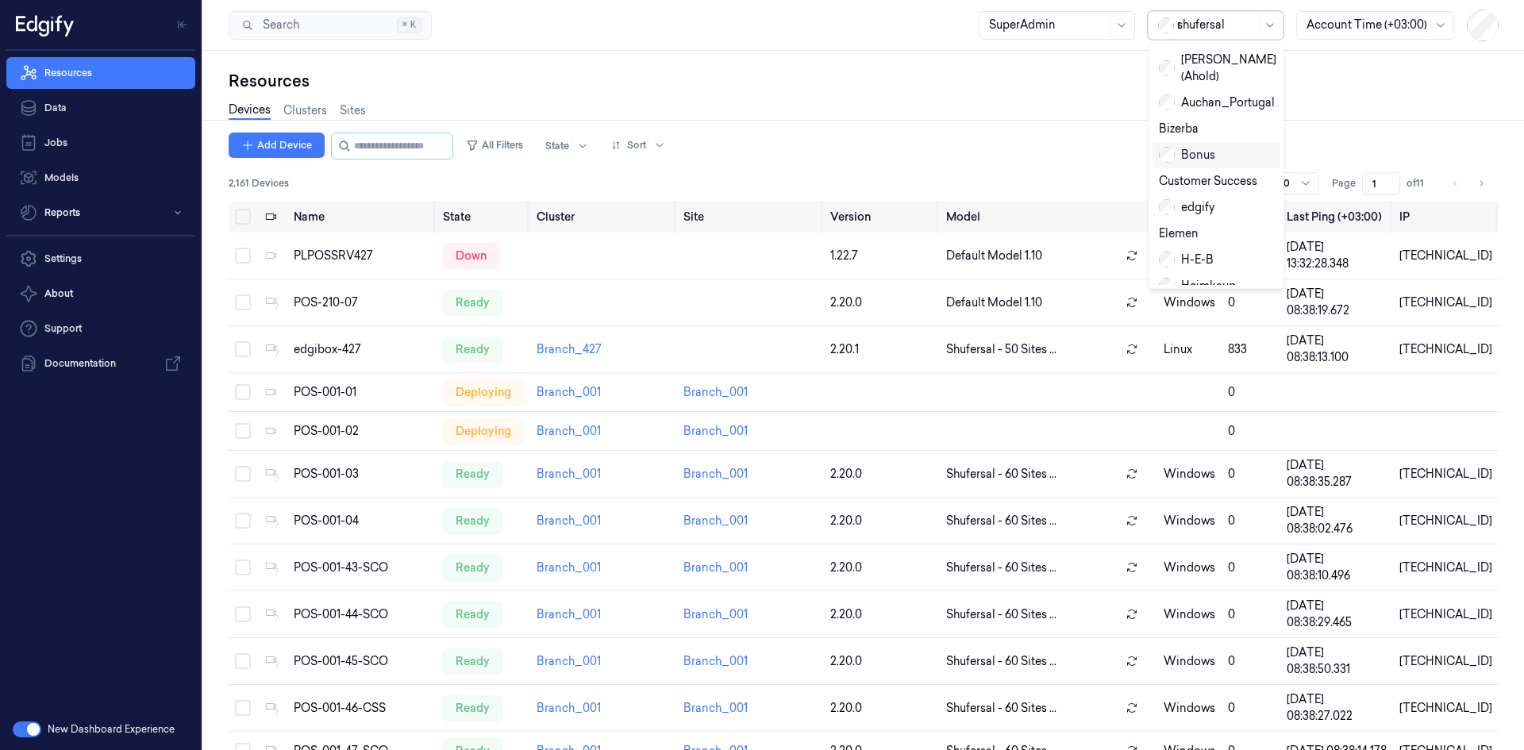
type input "re"
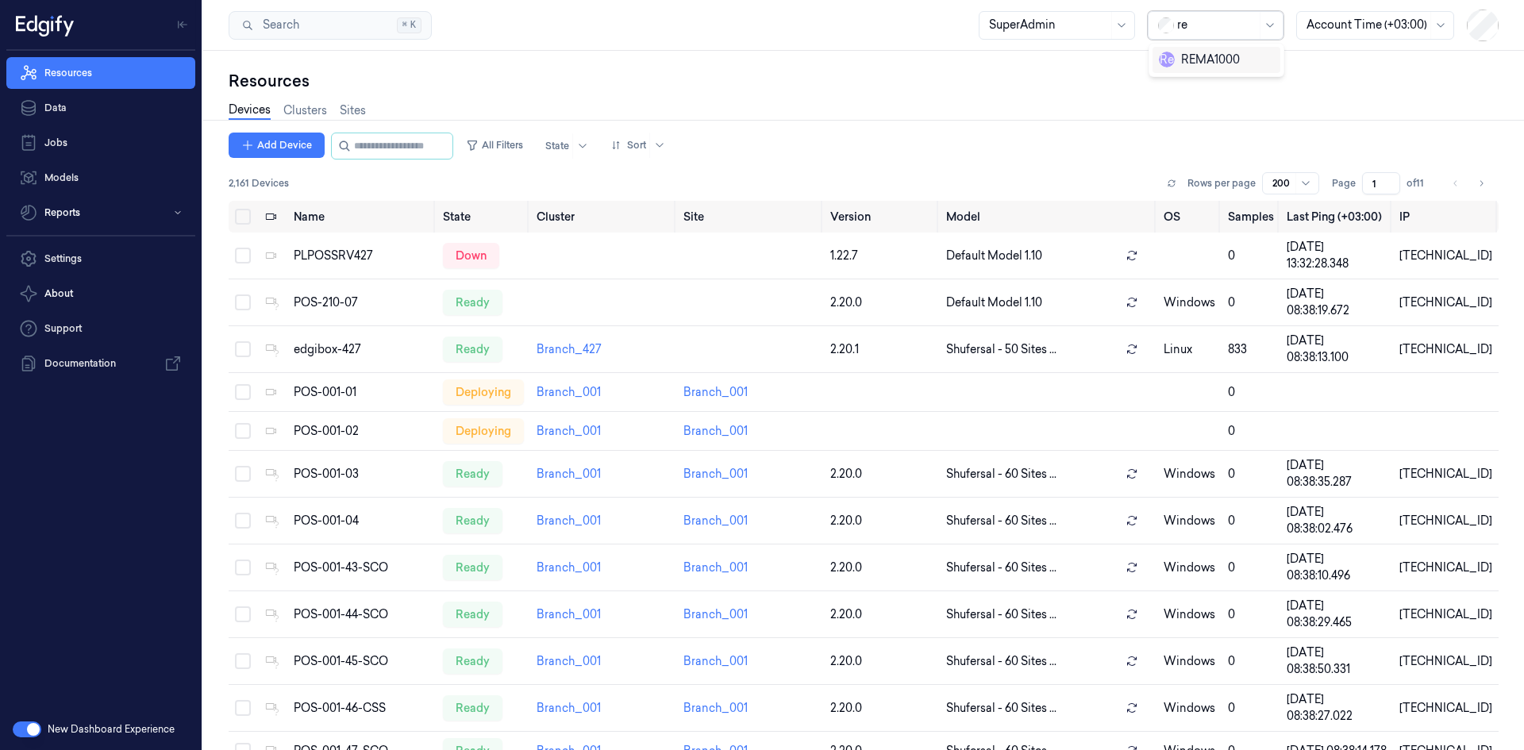
click at [1246, 56] on div "R e REMA1000" at bounding box center [1216, 60] width 115 height 17
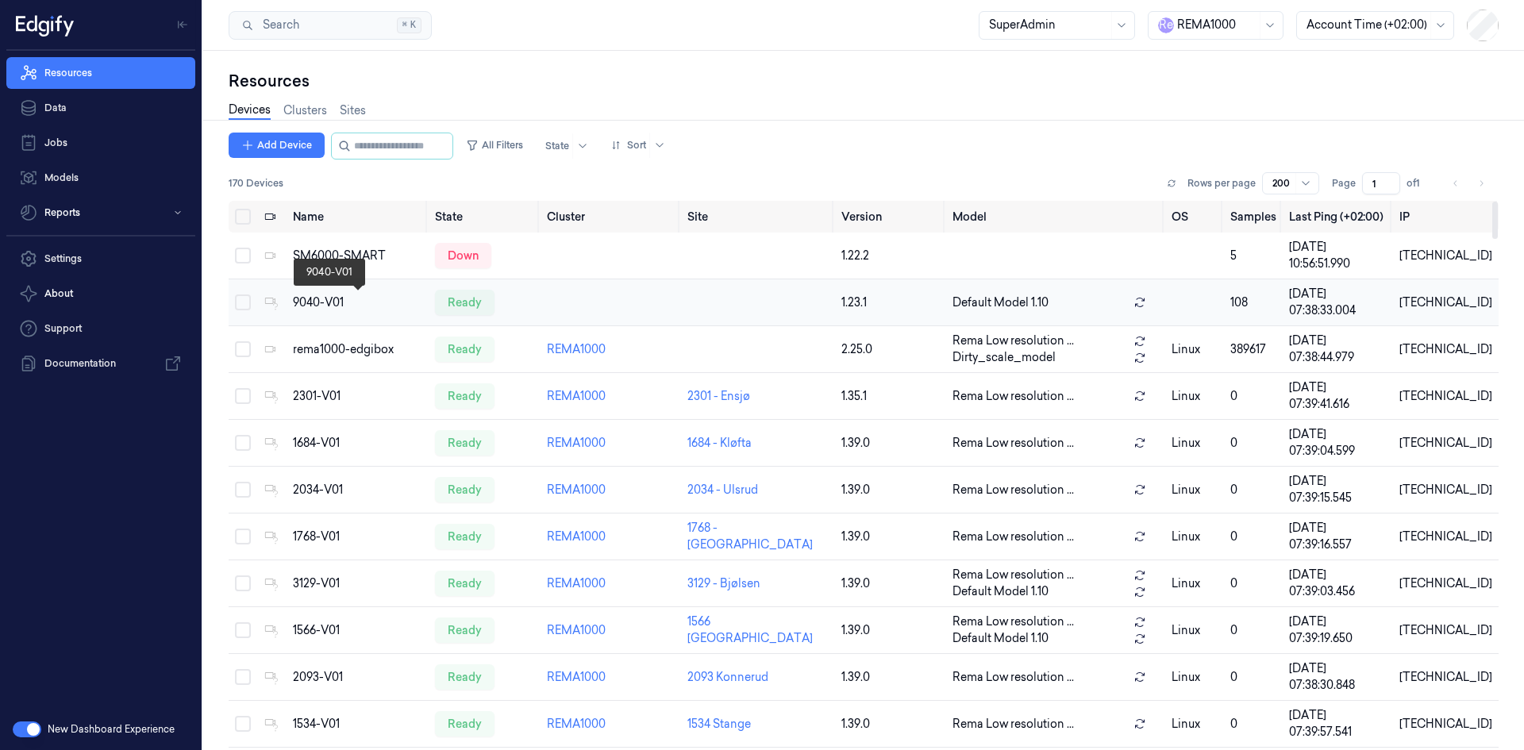
click at [329, 308] on div "9040-V01" at bounding box center [357, 302] width 129 height 17
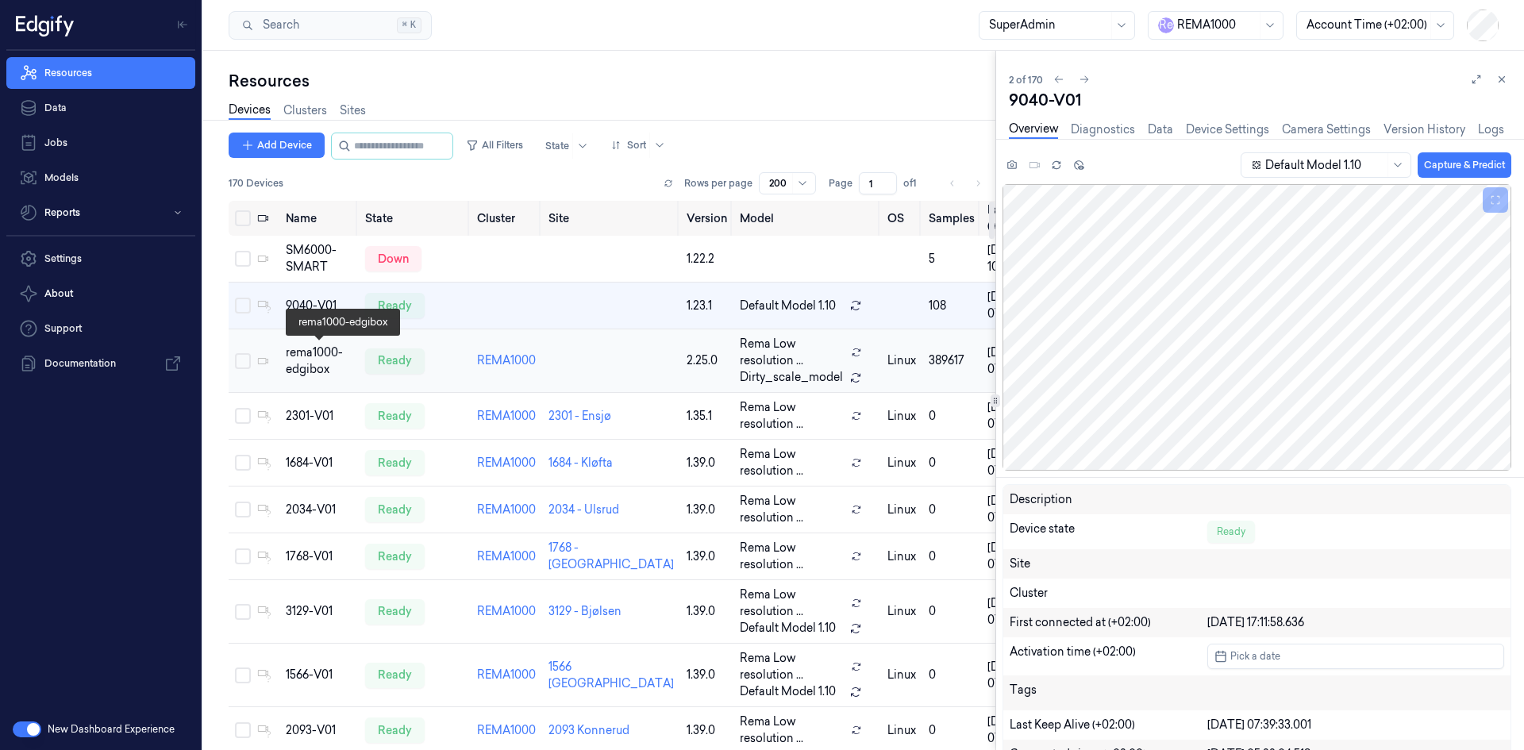
click at [312, 368] on div "rema1000-edgibox" at bounding box center [319, 360] width 67 height 33
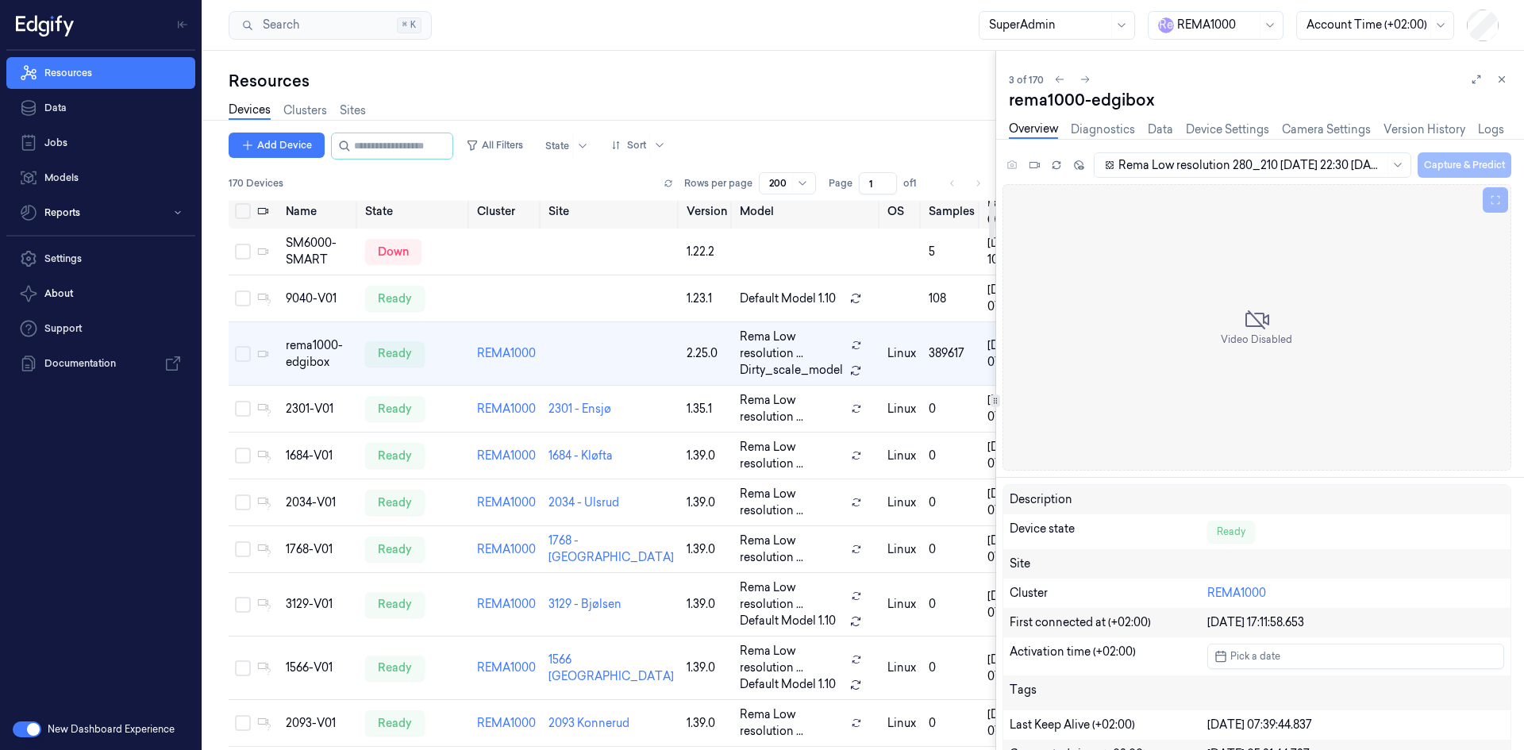
scroll to position [8, 0]
click at [321, 110] on link "Clusters" at bounding box center [305, 111] width 44 height 18
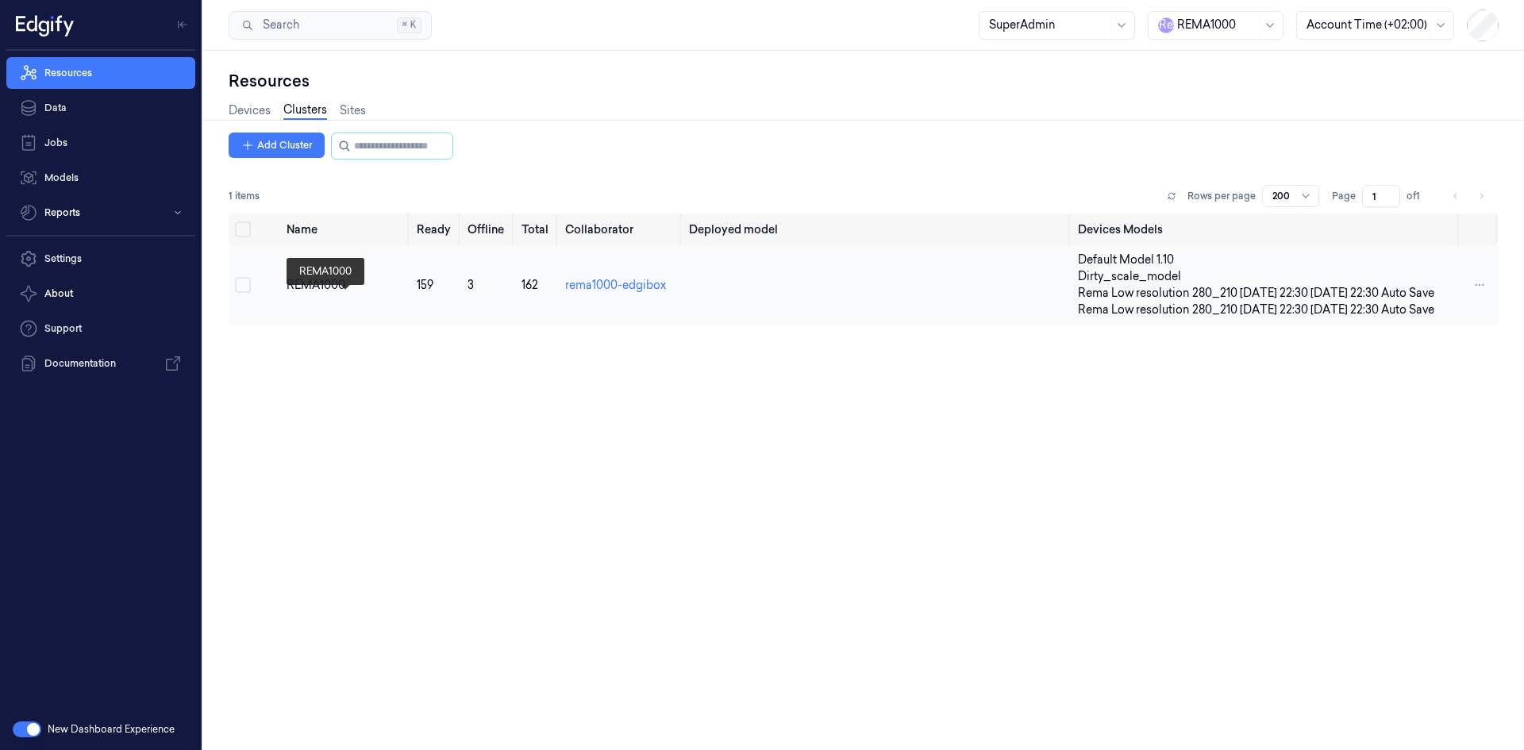
click at [324, 294] on div "REMA1000" at bounding box center [345, 285] width 117 height 17
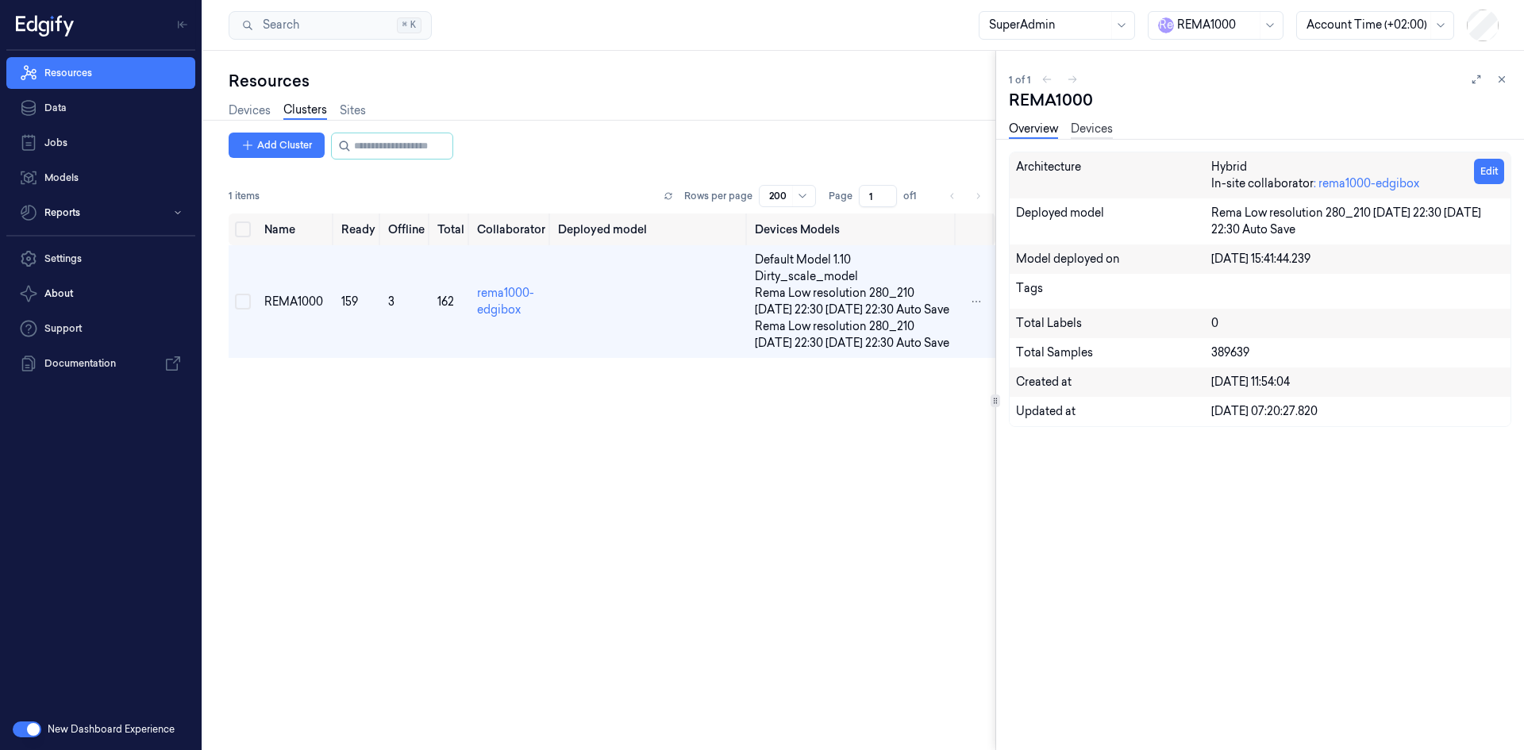
click at [1094, 126] on link "Devices" at bounding box center [1092, 130] width 42 height 18
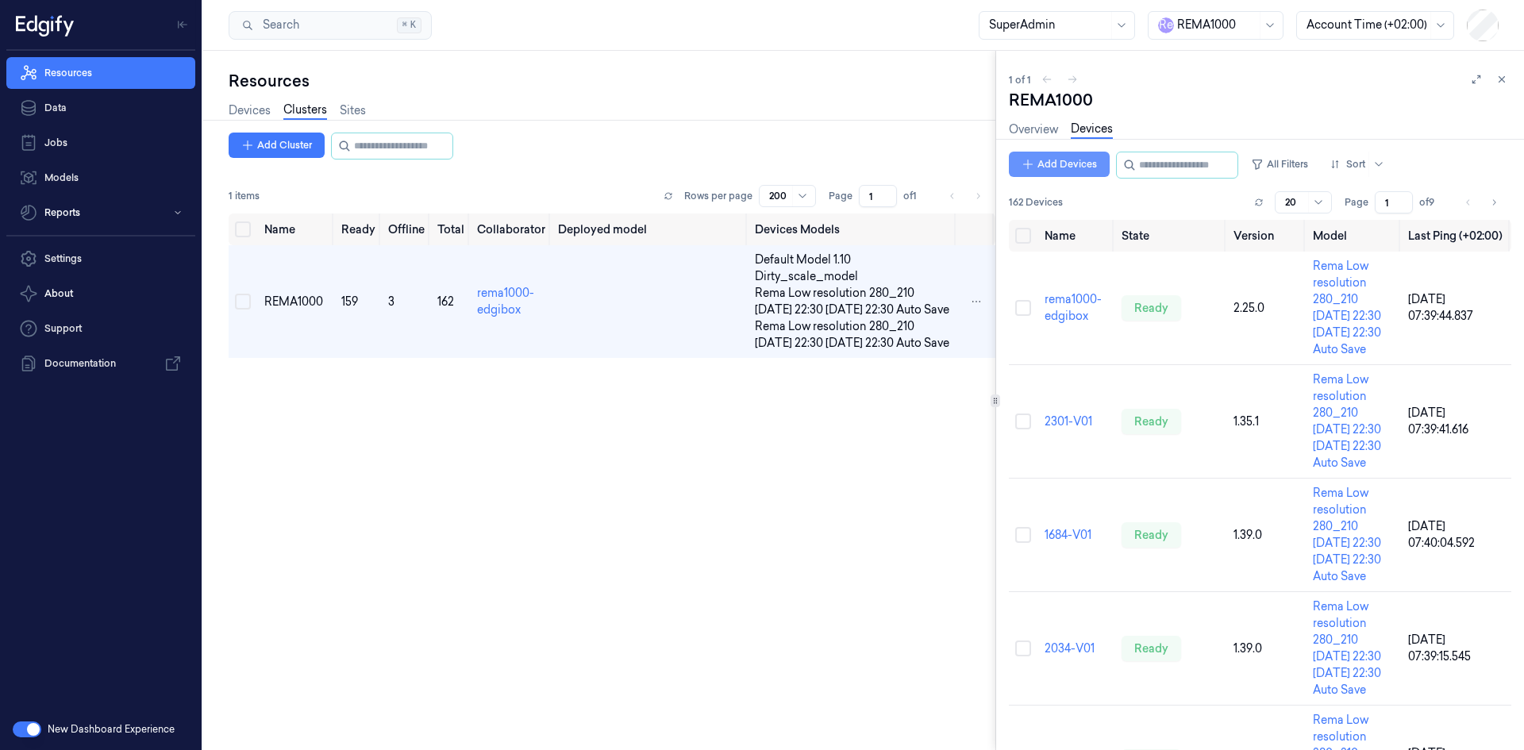
click at [1060, 157] on button "Add Devices" at bounding box center [1059, 164] width 101 height 25
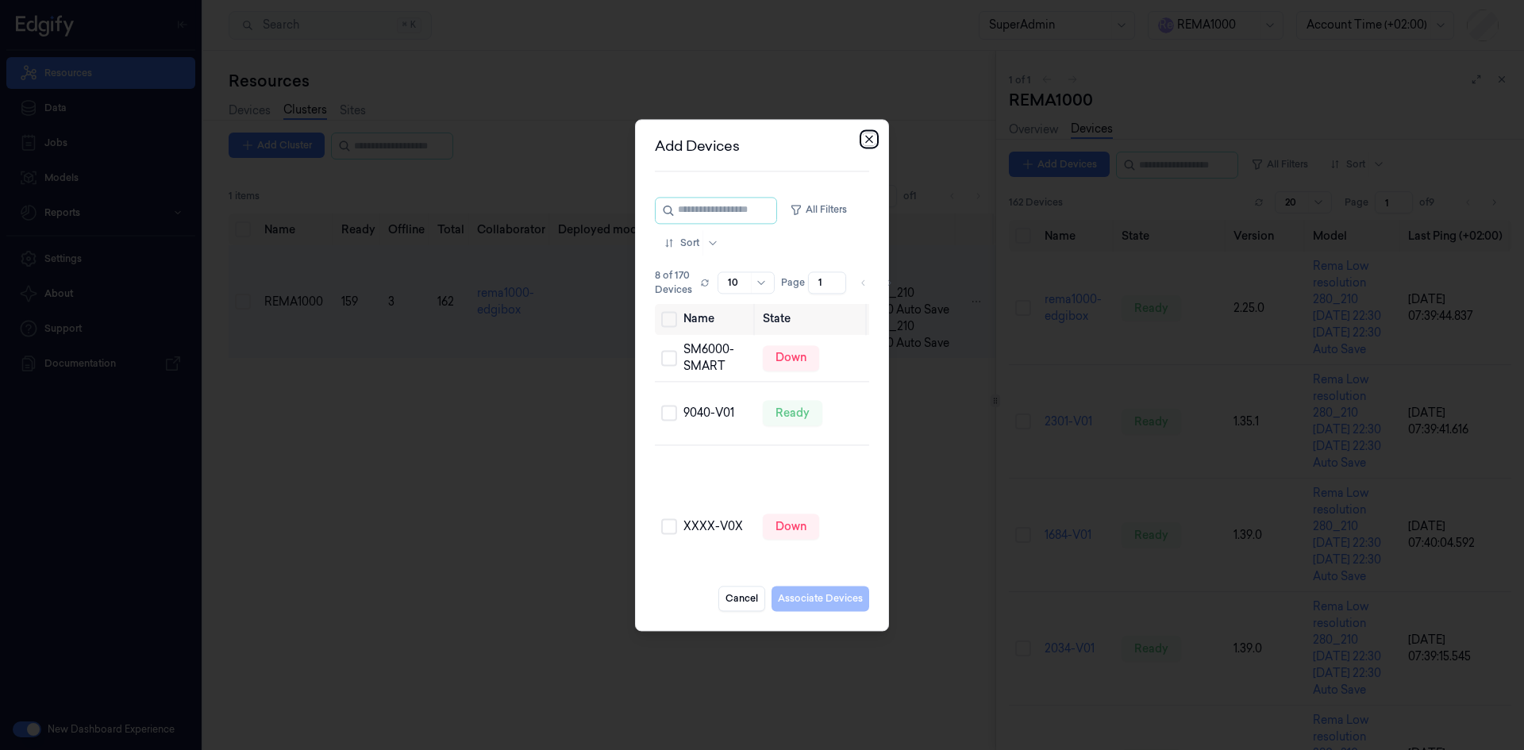
click at [868, 142] on icon "button" at bounding box center [869, 139] width 13 height 13
